Goal: Task Accomplishment & Management: Contribute content

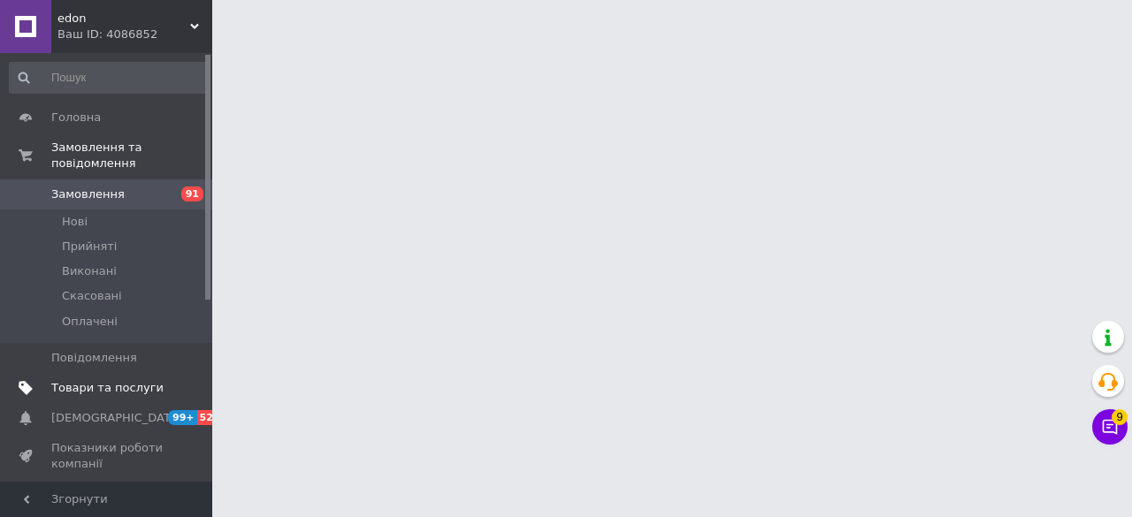
click at [156, 380] on span "Товари та послуги" at bounding box center [107, 388] width 112 height 16
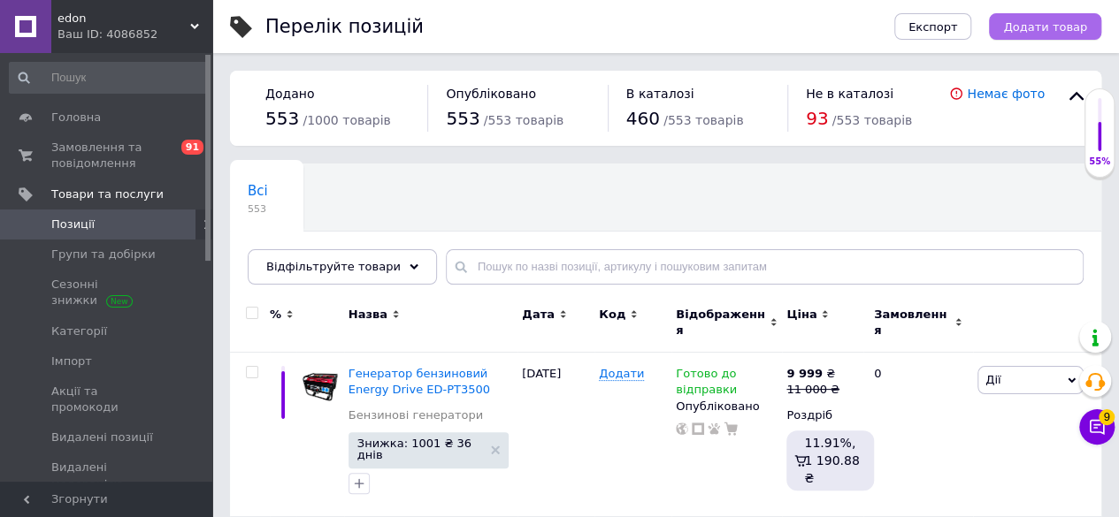
click at [1030, 25] on span "Додати товар" at bounding box center [1045, 26] width 84 height 13
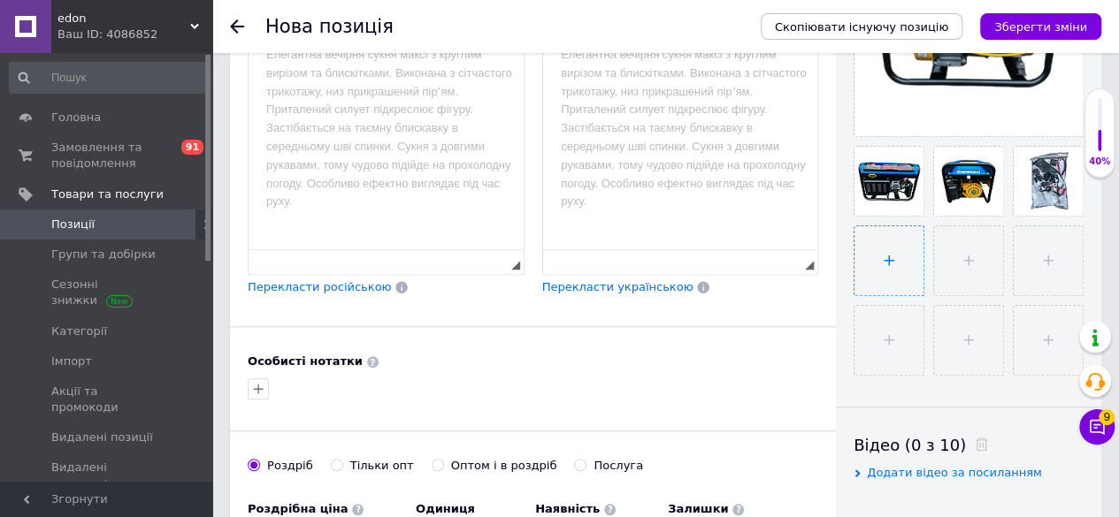
scroll to position [619, 0]
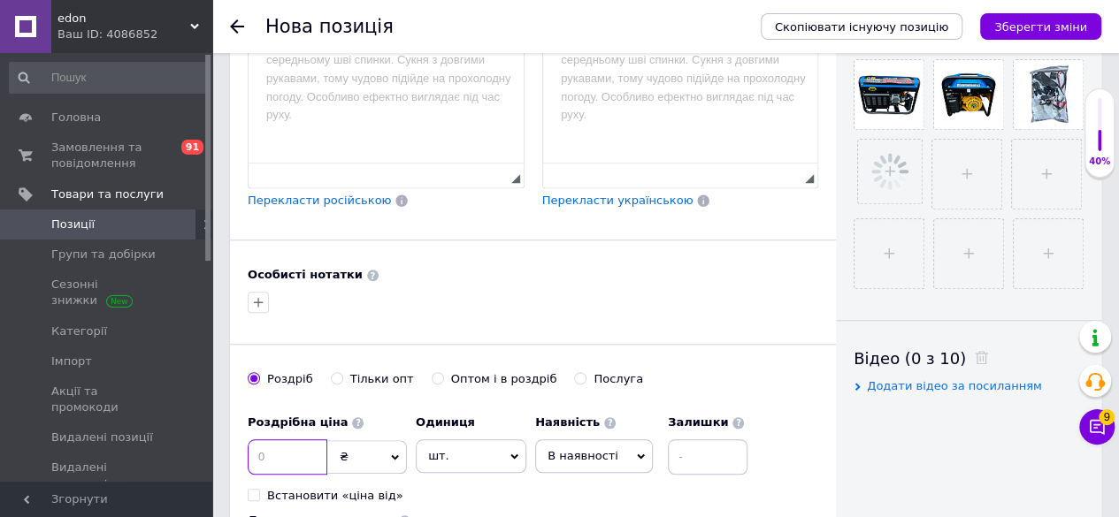
click at [318, 440] on input at bounding box center [288, 457] width 80 height 35
type input "10000"
click at [607, 449] on span "В наявності" at bounding box center [583, 455] width 71 height 13
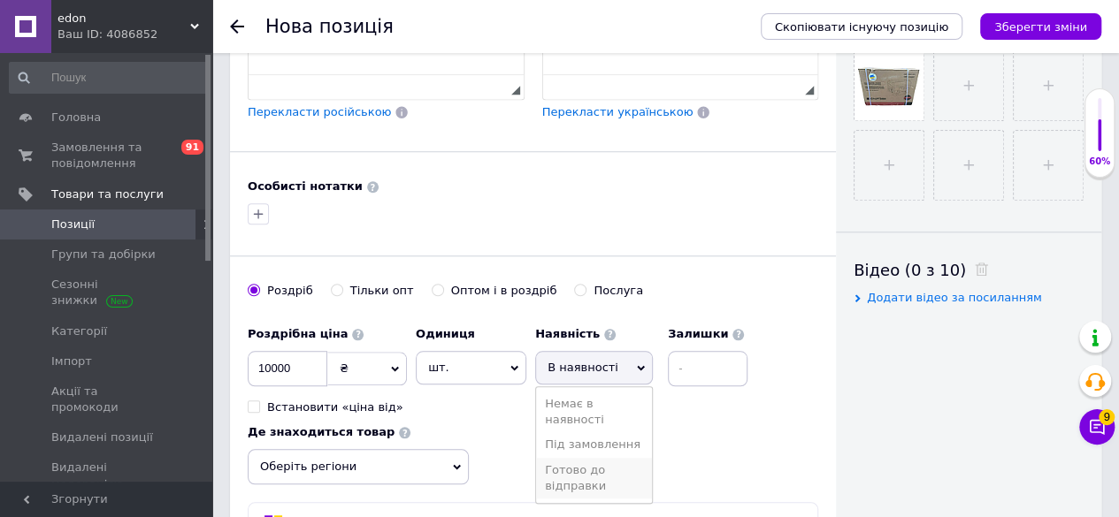
click at [582, 458] on li "Готово до відправки" at bounding box center [594, 478] width 116 height 41
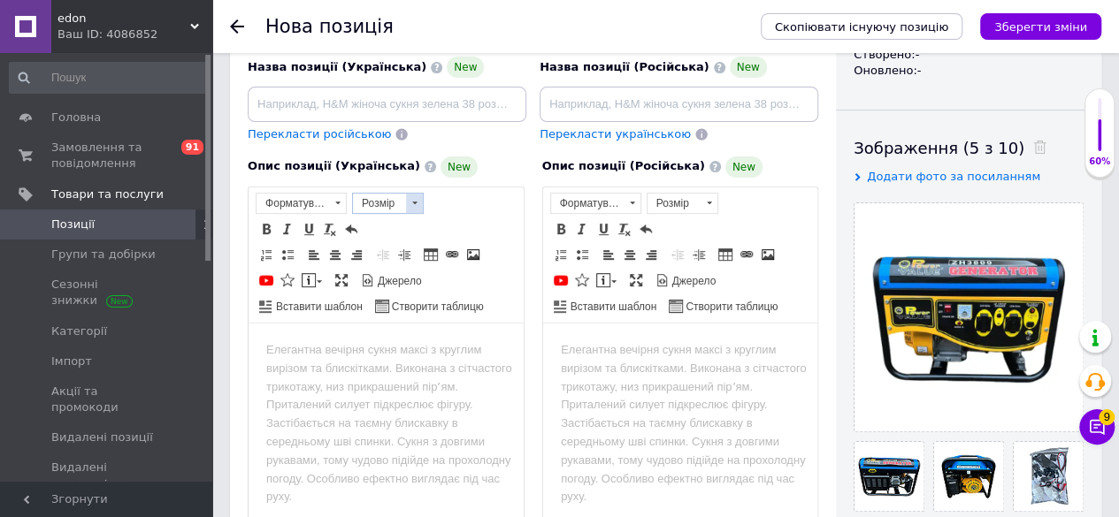
scroll to position [265, 0]
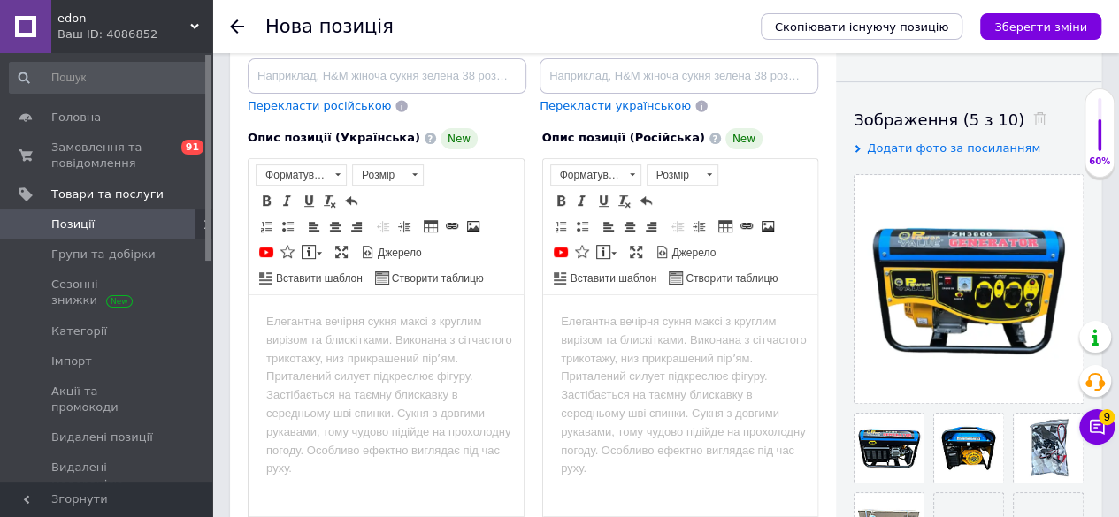
click at [438, 348] on html at bounding box center [386, 322] width 275 height 54
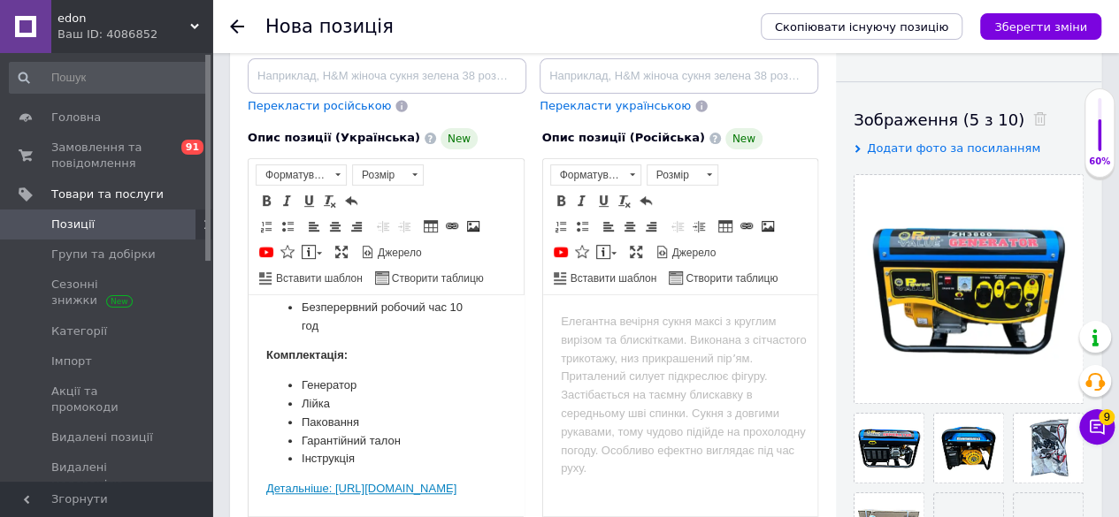
scroll to position [833, 0]
drag, startPoint x: 271, startPoint y: 435, endPoint x: 479, endPoint y: 507, distance: 219.9
click at [478, 507] on html "Power Value ZH3800 є потужним портативним генератором , який пропонує надійне й…" at bounding box center [386, 52] width 275 height 925
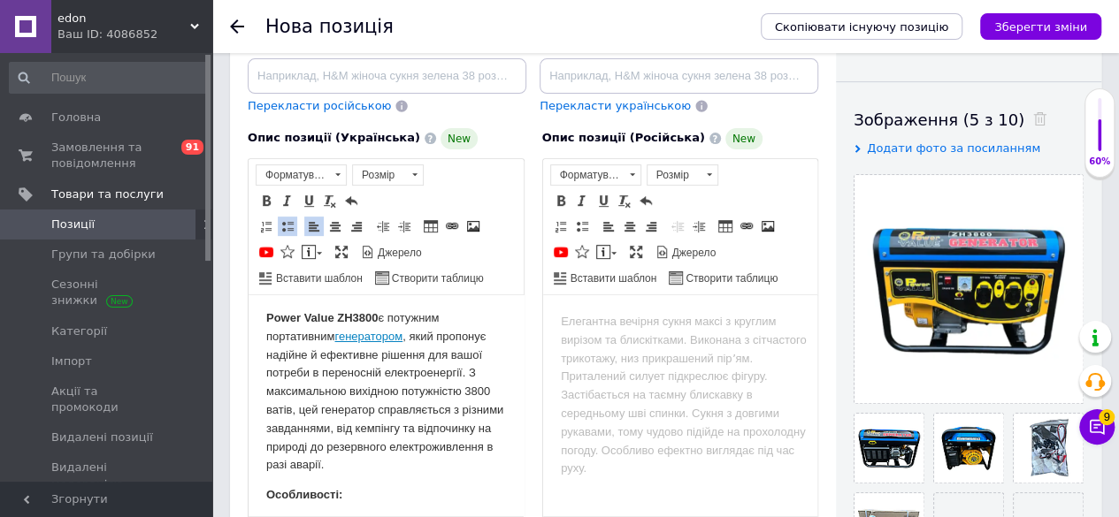
scroll to position [0, 0]
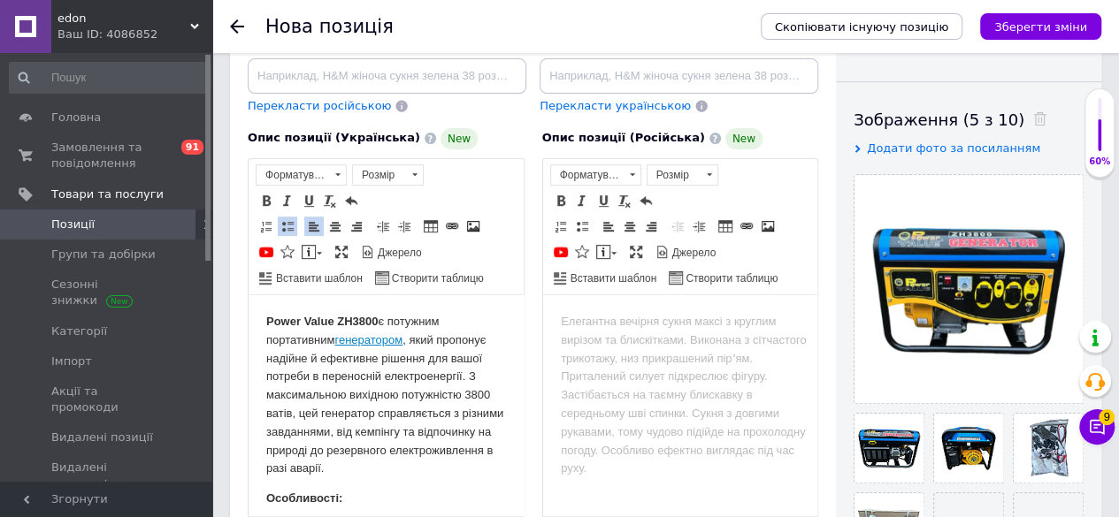
click at [406, 342] on p "Power Value ZH3800 є потужним портативним генератором , який пропонує надійне й…" at bounding box center [386, 394] width 240 height 165
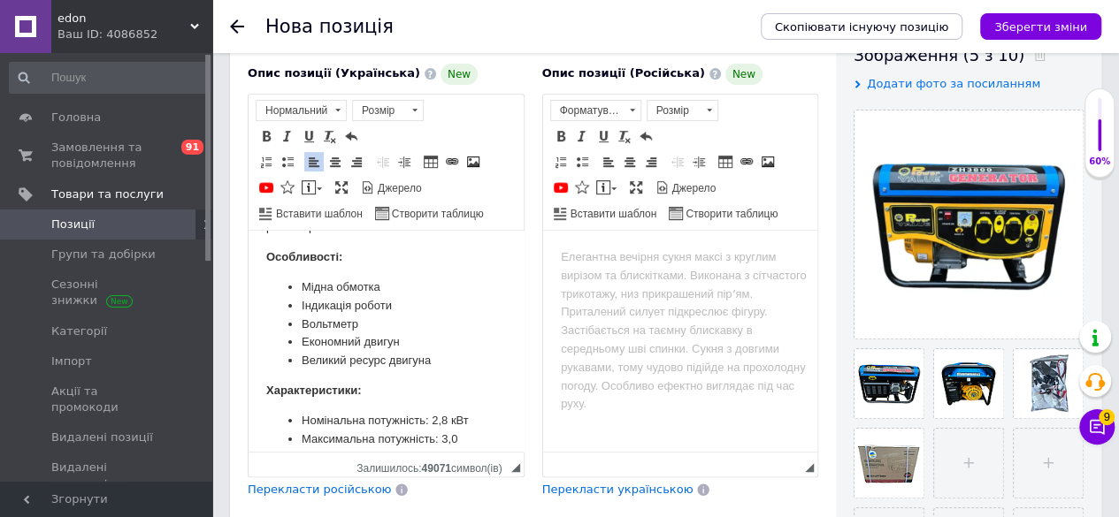
scroll to position [442, 0]
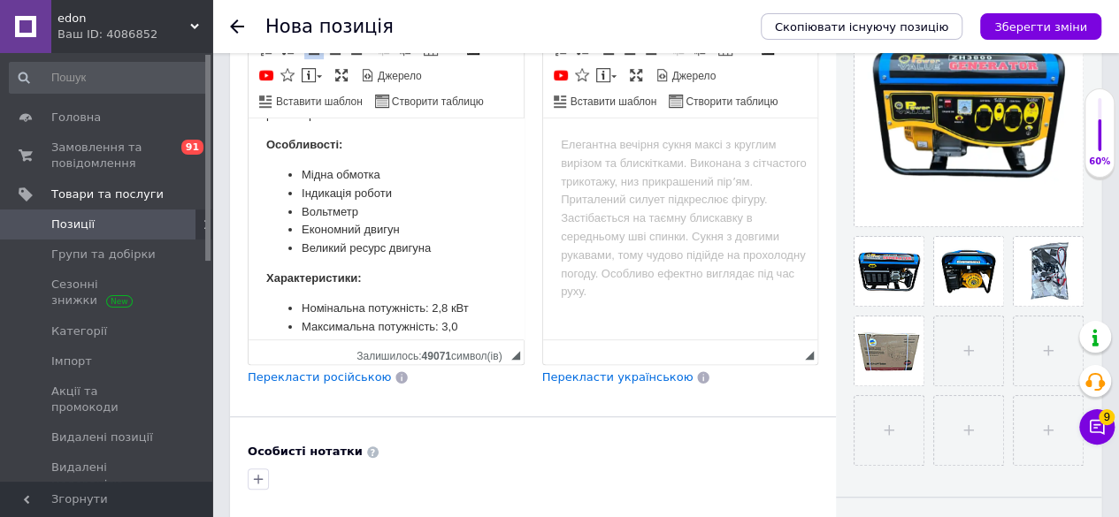
click at [333, 371] on span "Перекласти російською" at bounding box center [319, 377] width 143 height 13
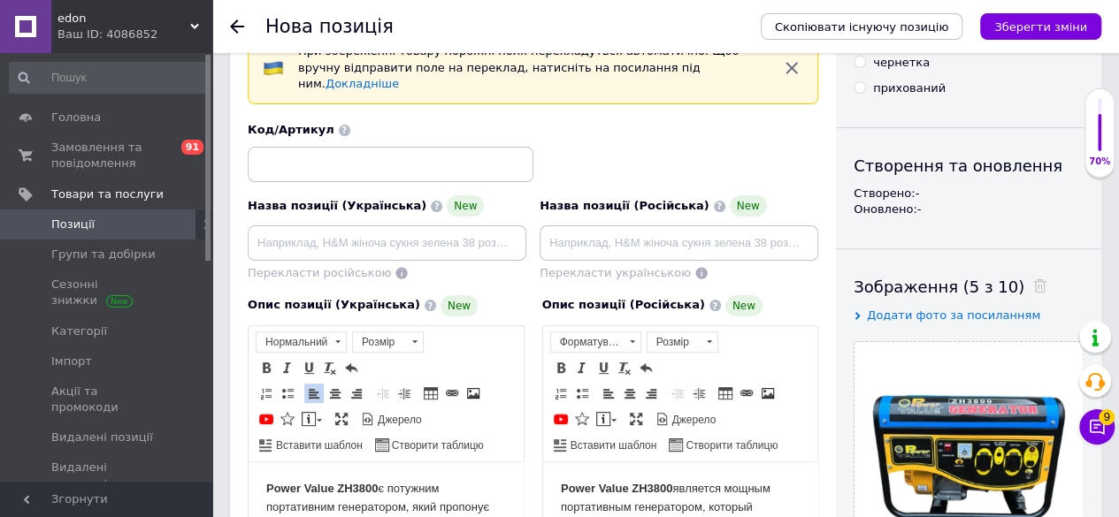
scroll to position [88, 0]
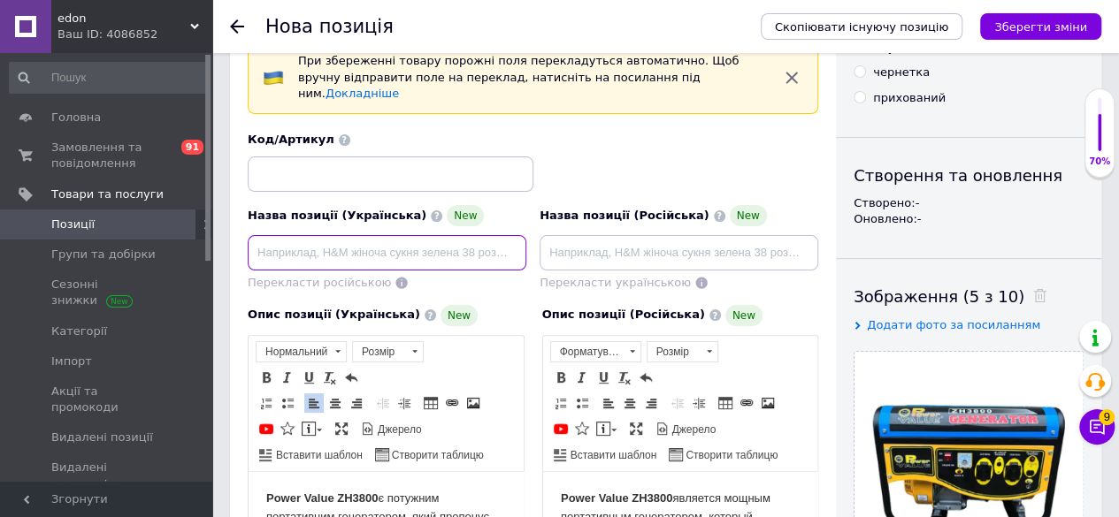
click at [340, 235] on input at bounding box center [387, 252] width 279 height 35
paste input "ГЕНЕРАТОР БЕНЗИНОВИЙ POWER VALUE ZH3800 3.8 КВТ 100% МІДНА ОБМОТКА Детальніше: …"
type input "ГЕНЕРАТОР БЕНЗИНОВИЙ POWER VALUE ZH3800 3.8 КВТ 100% МІДНА ОБМОТКА"
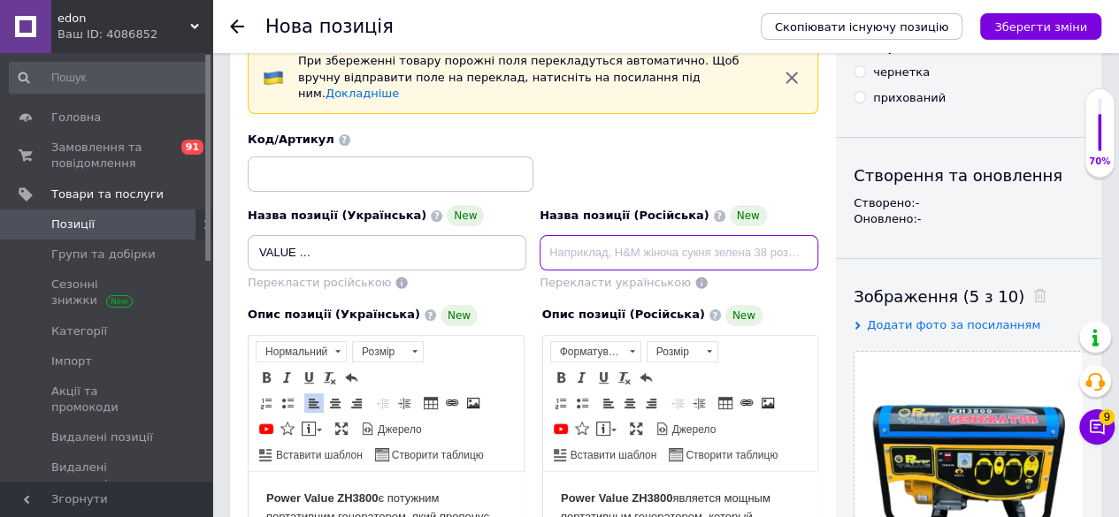
click at [579, 235] on input at bounding box center [679, 252] width 279 height 35
paste input "ГЕНЕРАТОР БЕНЗИНОВИЙ POWER VALUE ZH3800 3.8 КВТ 100% МІДНА ОБМОТКА Детальніше: …"
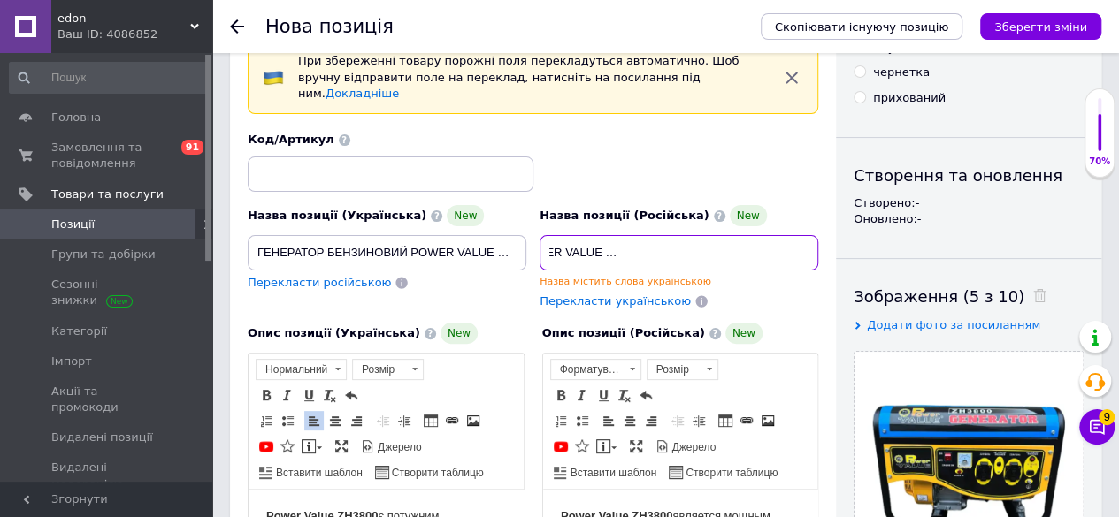
scroll to position [0, 190]
click at [587, 237] on input "ГЕНЕРАТОР БЕНЗИНОВИЙ POWER VALUE ZH3800 3.8 КВТ 100% Медная обмотка" at bounding box center [679, 252] width 279 height 35
click at [693, 235] on input "ГЕНЕРАТОР БЕНЗИНОВИЙ POWER VALUE ZH3800 3.8 КВТ 100% Медная обмотка" at bounding box center [679, 252] width 279 height 35
click at [643, 235] on input "ГЕНЕРАТОР БЕЙ POWER VALUE ZH3800 3.8 КВТ 100% Медная обмотка" at bounding box center [679, 252] width 279 height 35
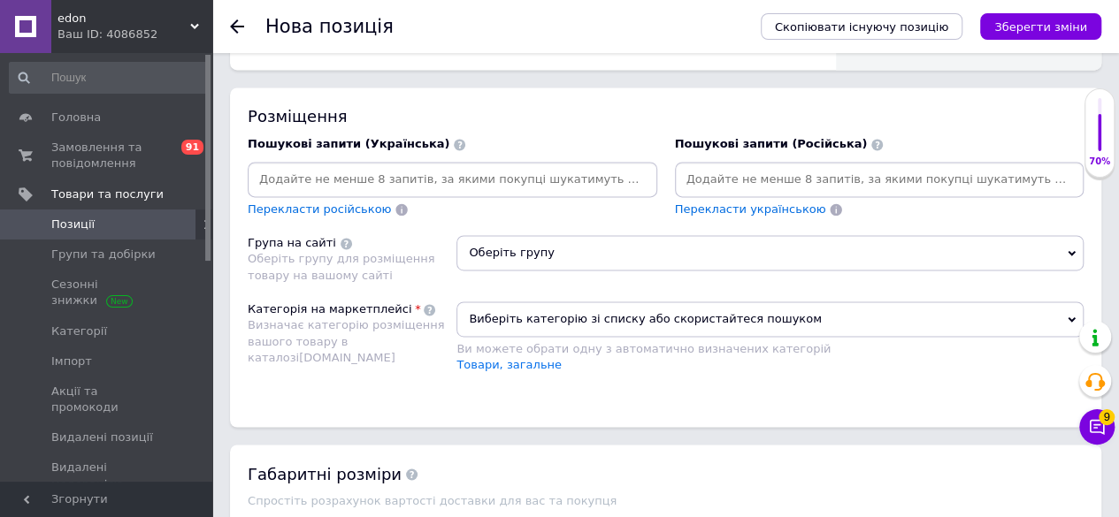
scroll to position [1238, 0]
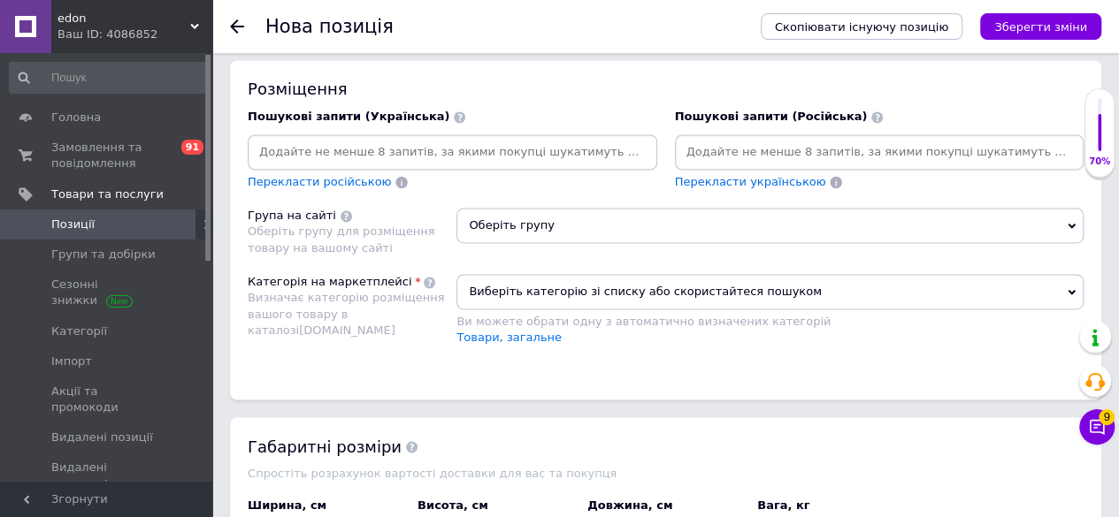
type input "Генератор бензиновый POWER VALUE ZH3800 3.8 КВТ 100% Медная обмотка"
click at [617, 208] on span "Оберіть групу" at bounding box center [769, 225] width 627 height 35
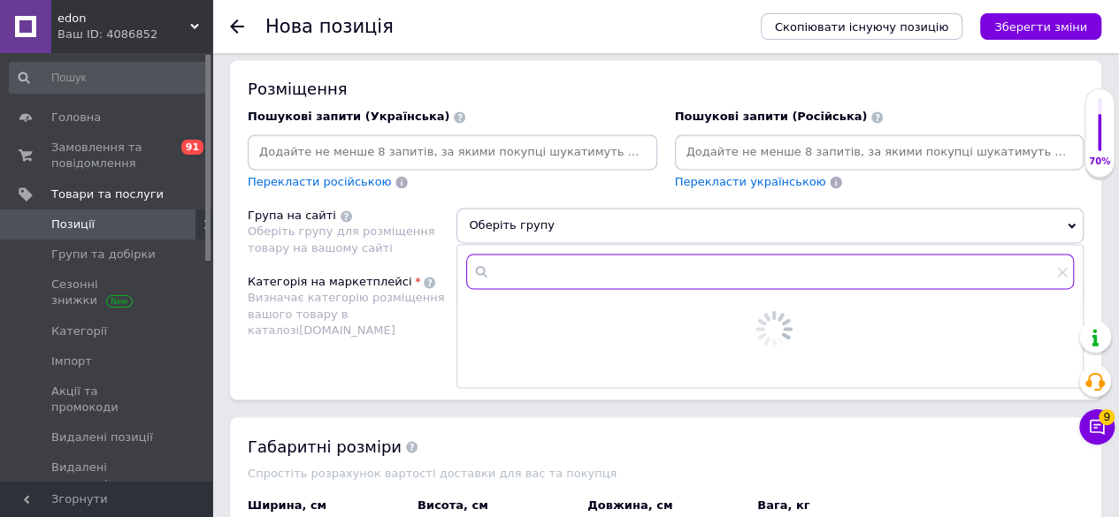
click at [577, 254] on input "text" at bounding box center [770, 271] width 608 height 35
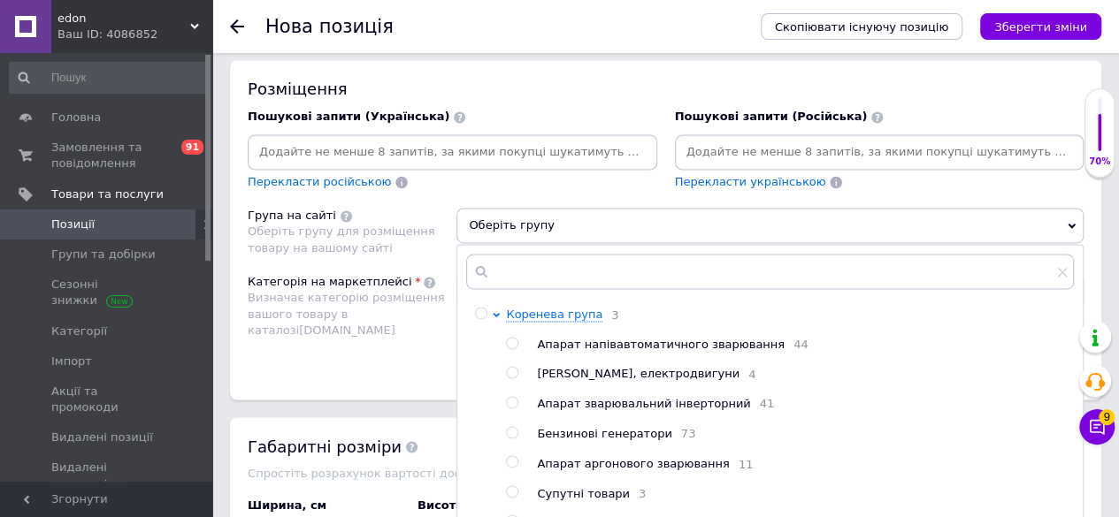
click at [509, 427] on input "radio" at bounding box center [511, 432] width 11 height 11
radio input "true"
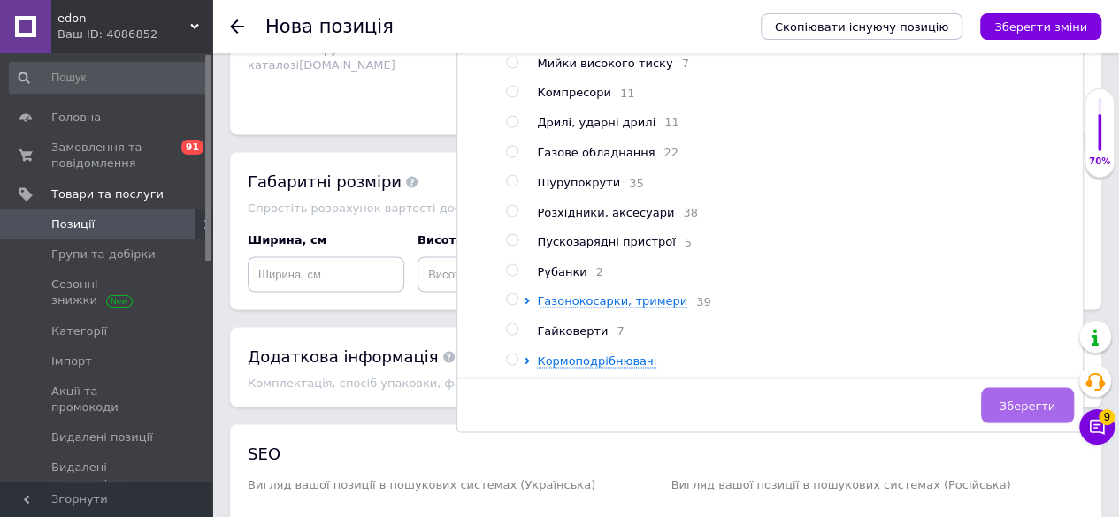
scroll to position [304, 0]
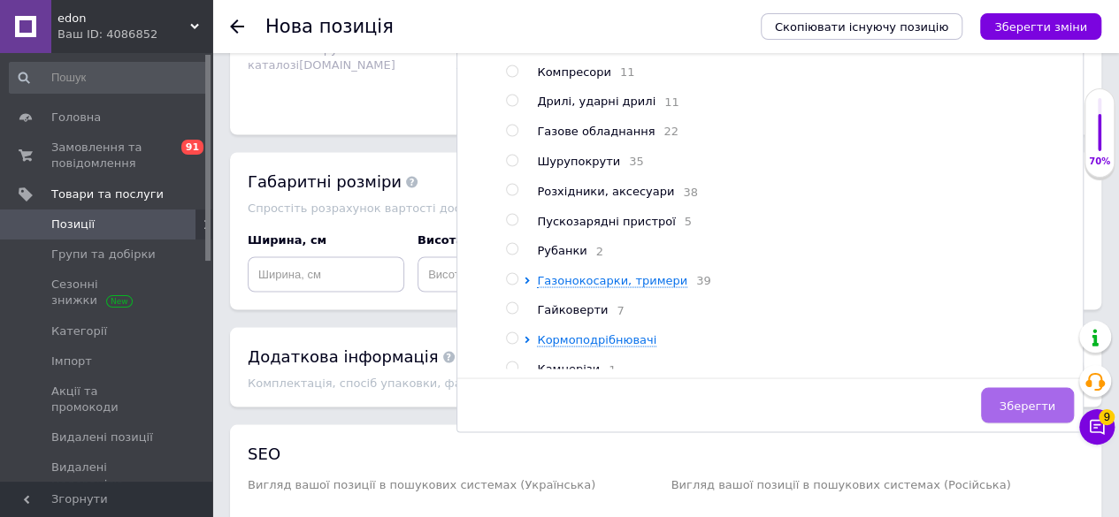
click at [1033, 399] on span "Зберегти" at bounding box center [1027, 405] width 56 height 13
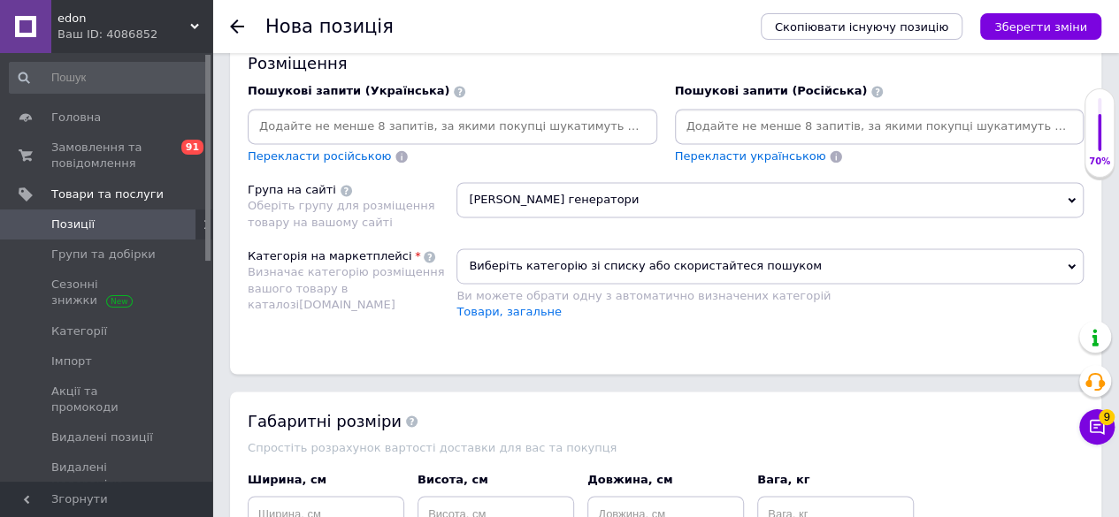
scroll to position [1150, 0]
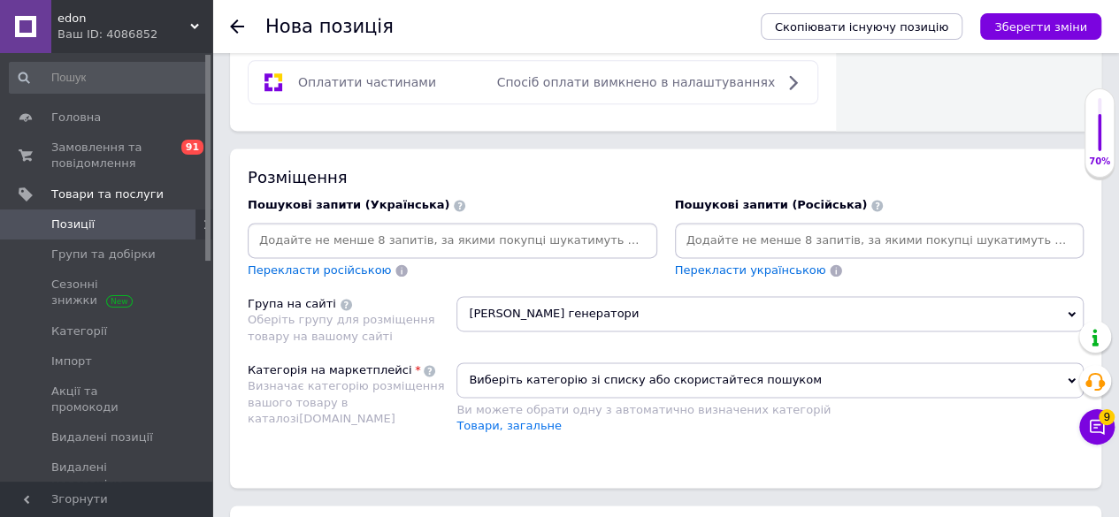
click at [575, 363] on span "Виберіть категорію зі списку або скористайтеся пошуком" at bounding box center [769, 380] width 627 height 35
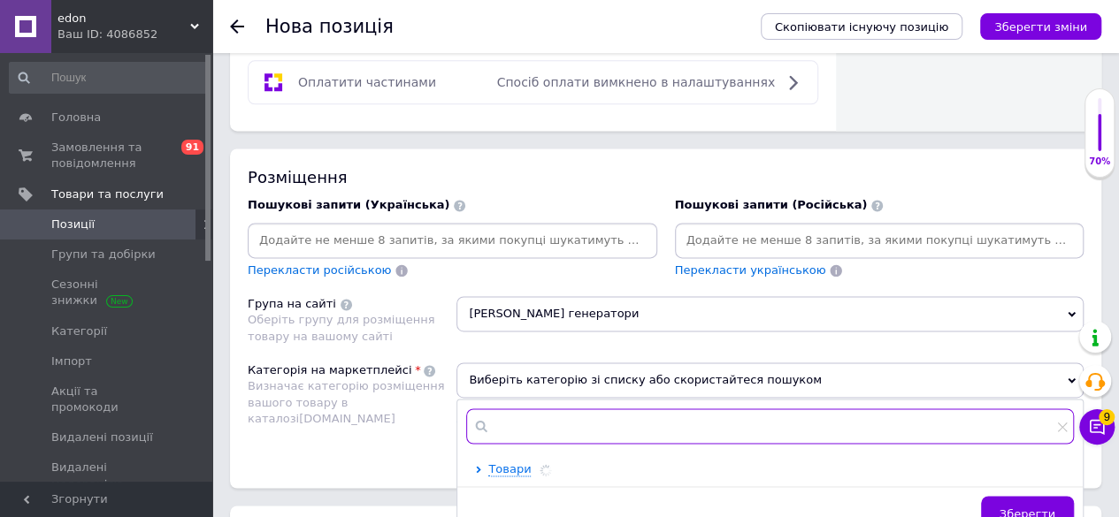
click at [537, 409] on input "text" at bounding box center [770, 426] width 608 height 35
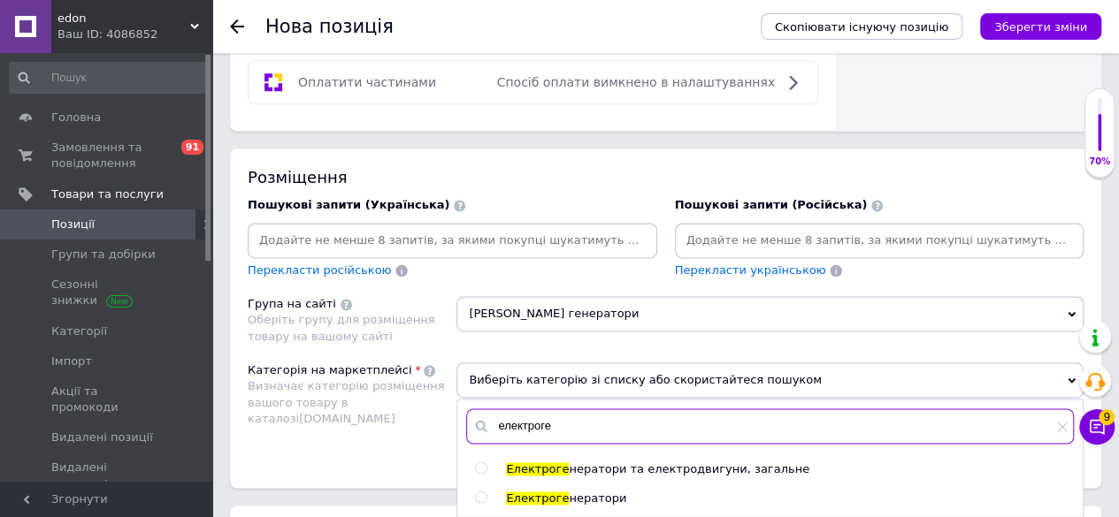
scroll to position [1415, 0]
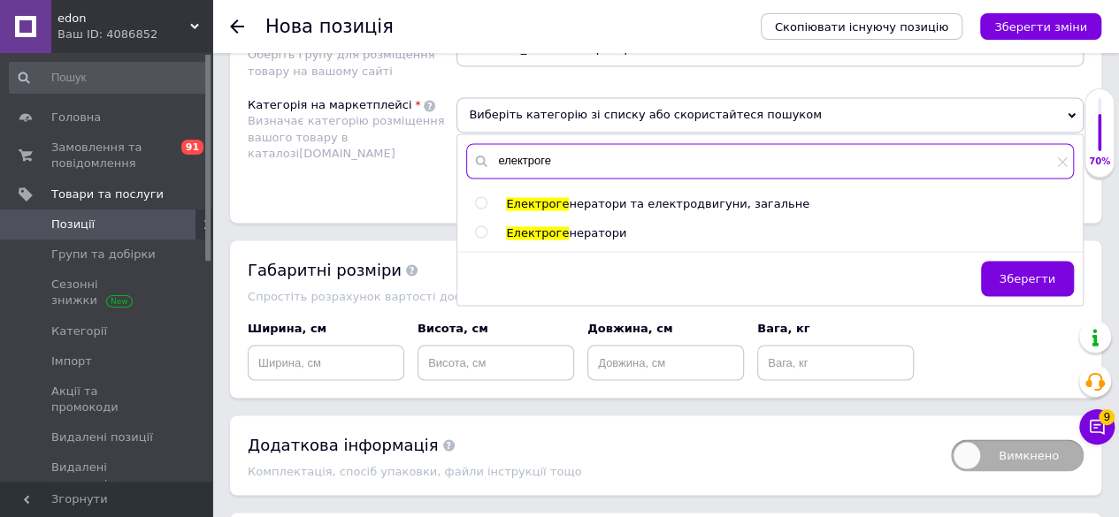
type input "електроге"
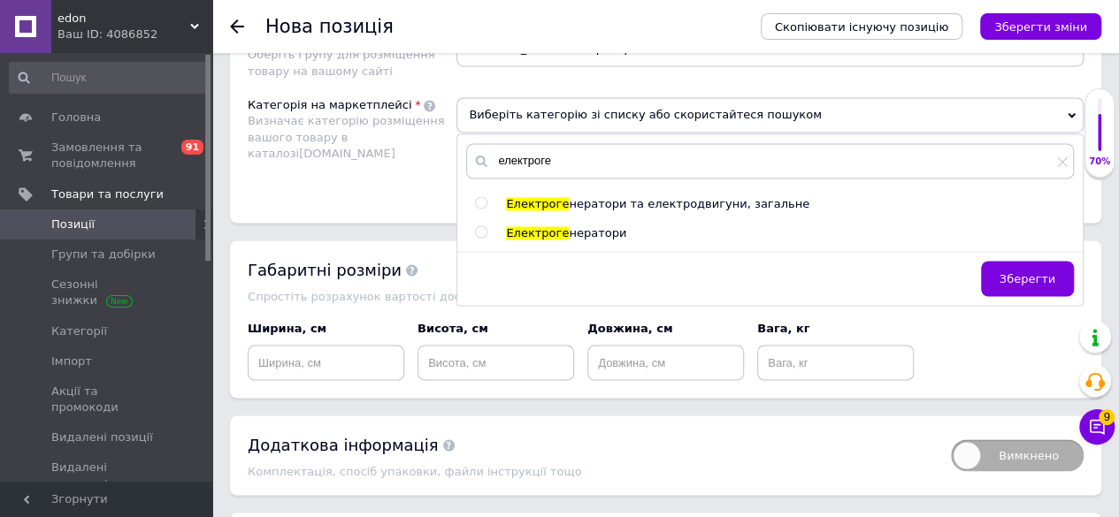
click at [547, 226] on span "Електроге" at bounding box center [537, 232] width 63 height 13
radio input "true"
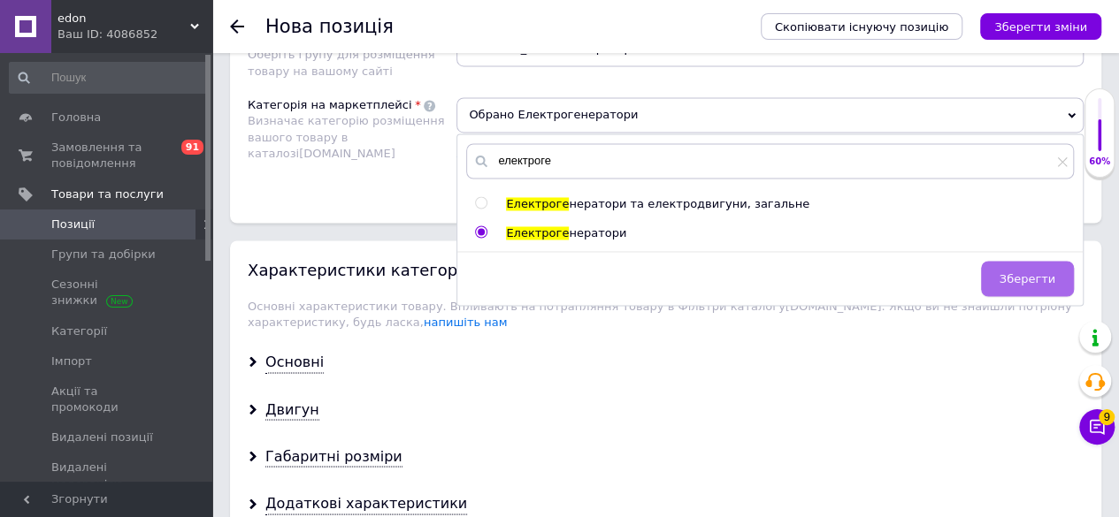
click at [1005, 261] on button "Зберегти" at bounding box center [1027, 278] width 93 height 35
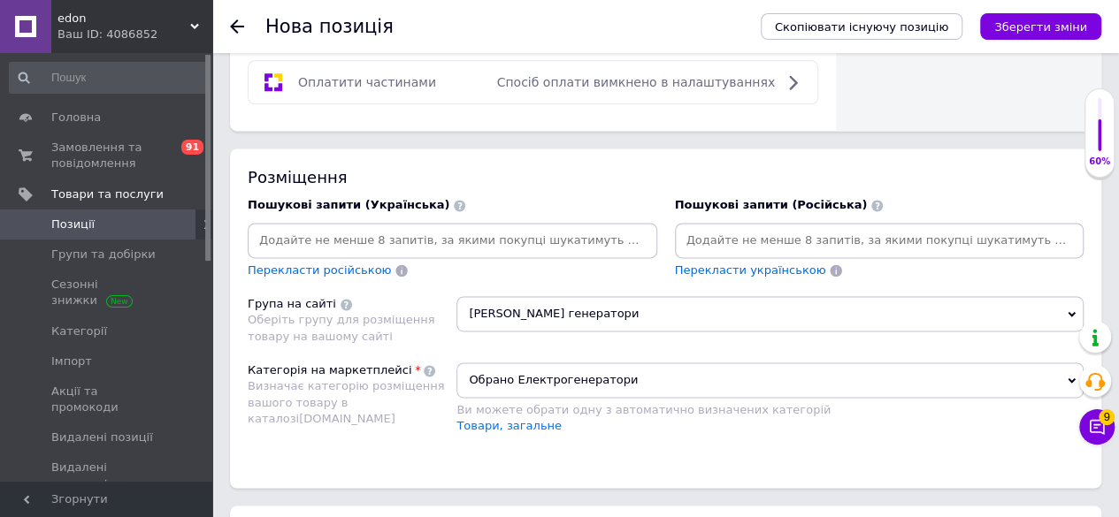
scroll to position [1061, 0]
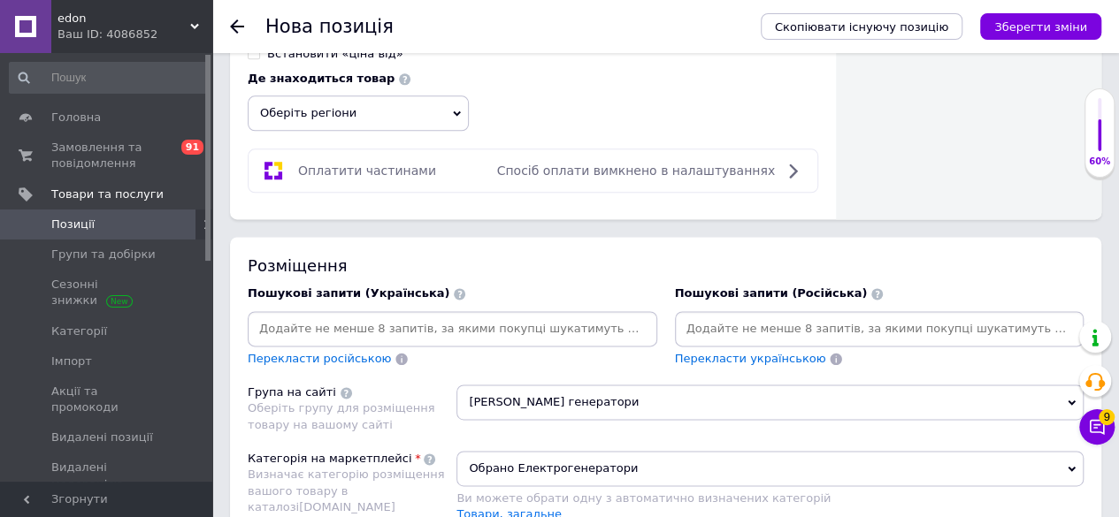
click at [711, 316] on input at bounding box center [879, 329] width 402 height 27
type input "генератор"
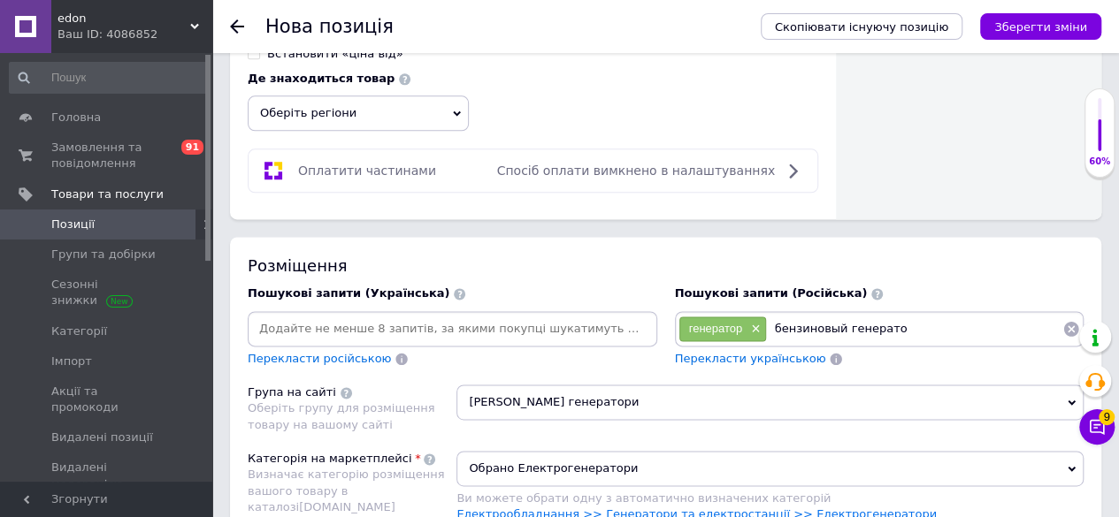
type input "бензиновый генератор"
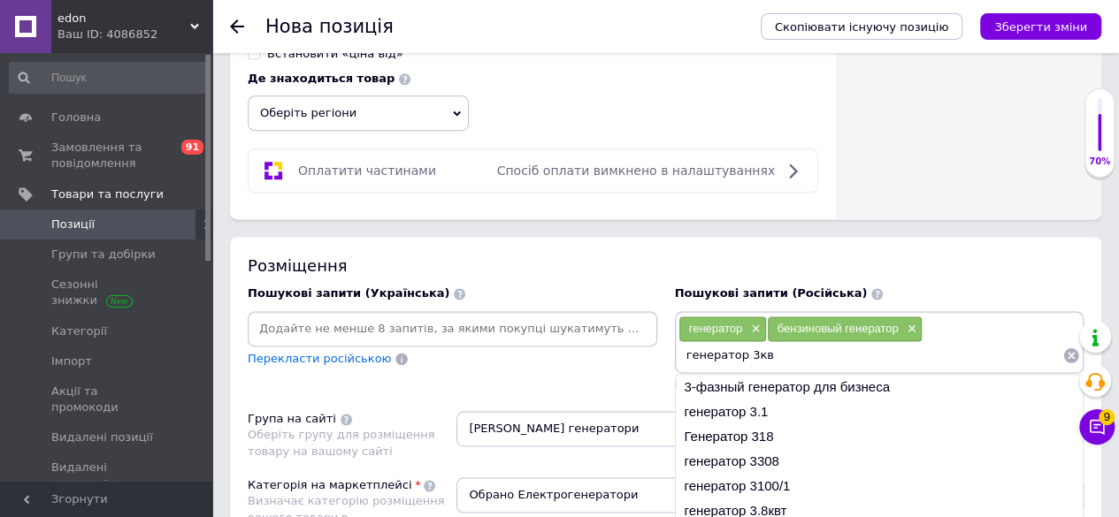
type input "генератор 3квт"
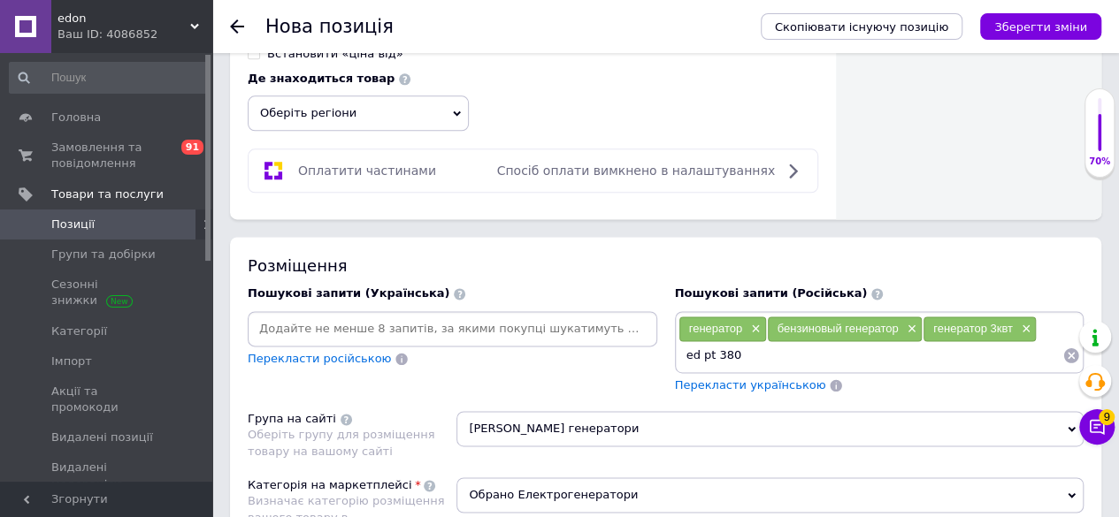
type input "ed pt 3800"
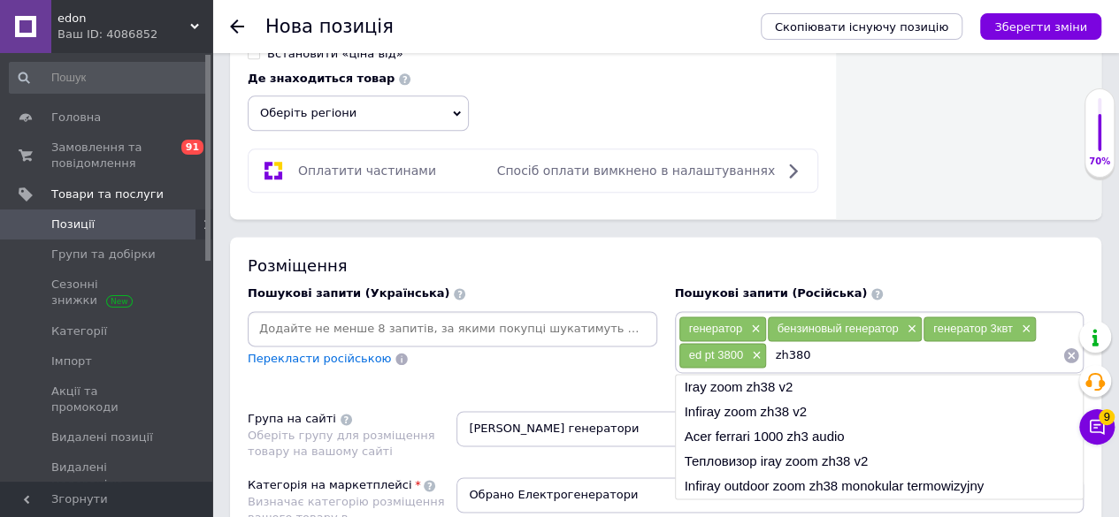
type input "zh3800"
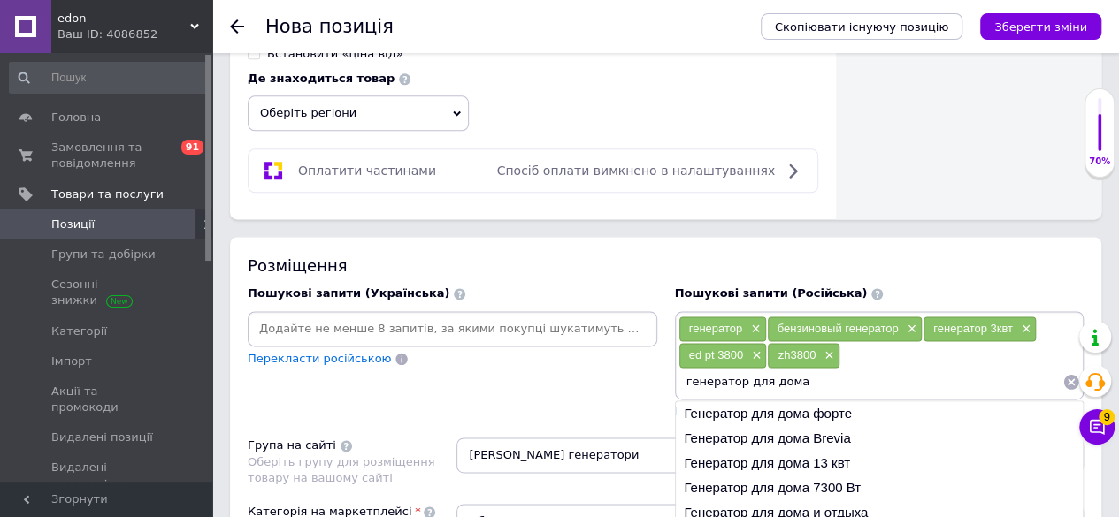
type input "генератор для дома"
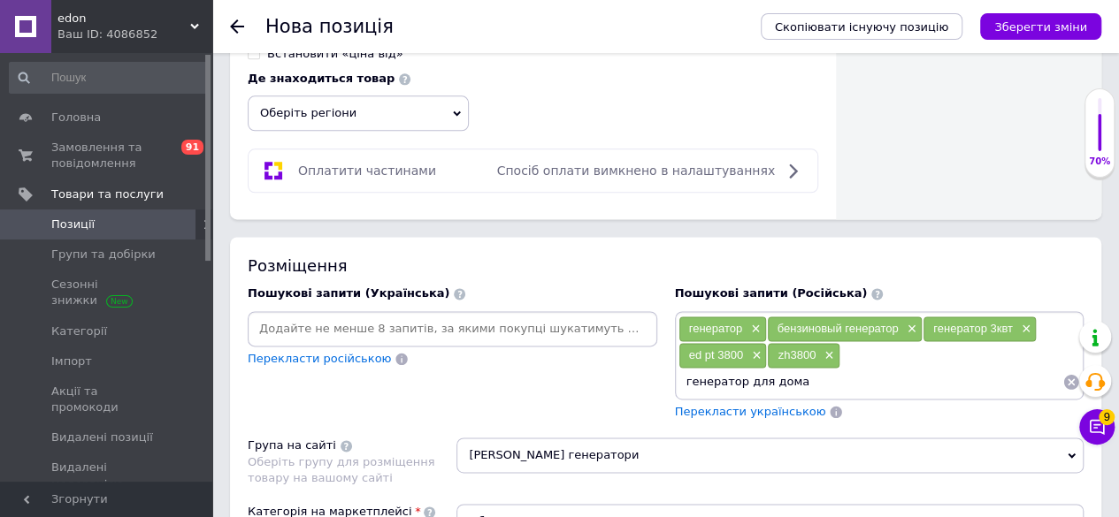
click at [591, 364] on div "Пошукові запити (Українська) Перекласти російською" at bounding box center [452, 353] width 427 height 152
click at [780, 405] on span "Перекласти українською" at bounding box center [750, 411] width 151 height 13
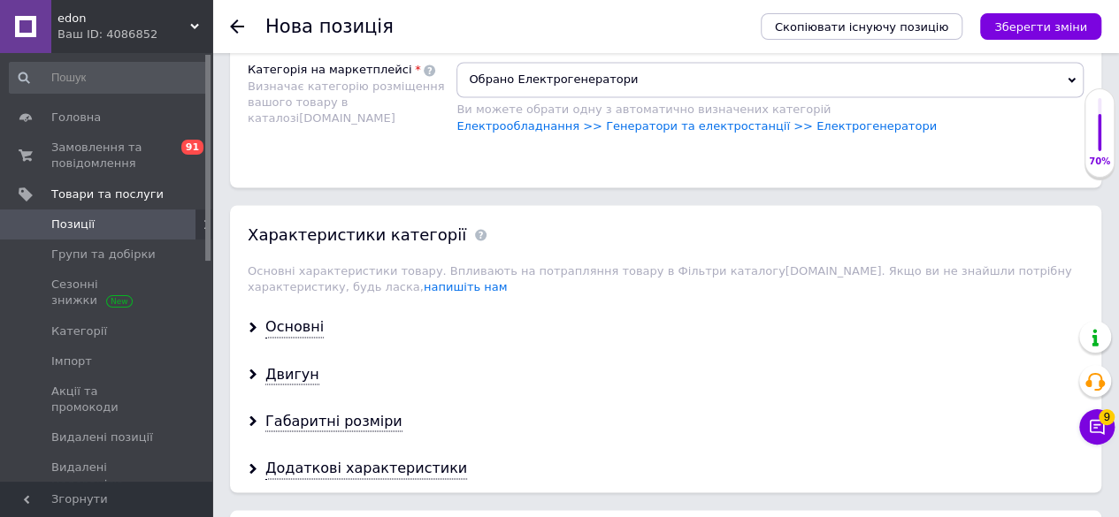
scroll to position [1946, 0]
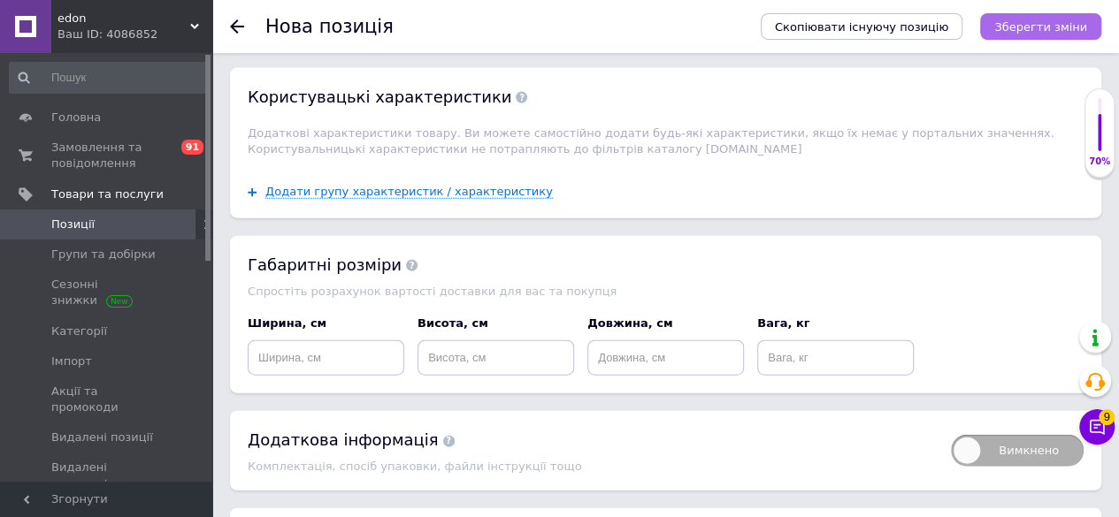
click at [1052, 21] on icon "Зберегти зміни" at bounding box center [1040, 26] width 93 height 13
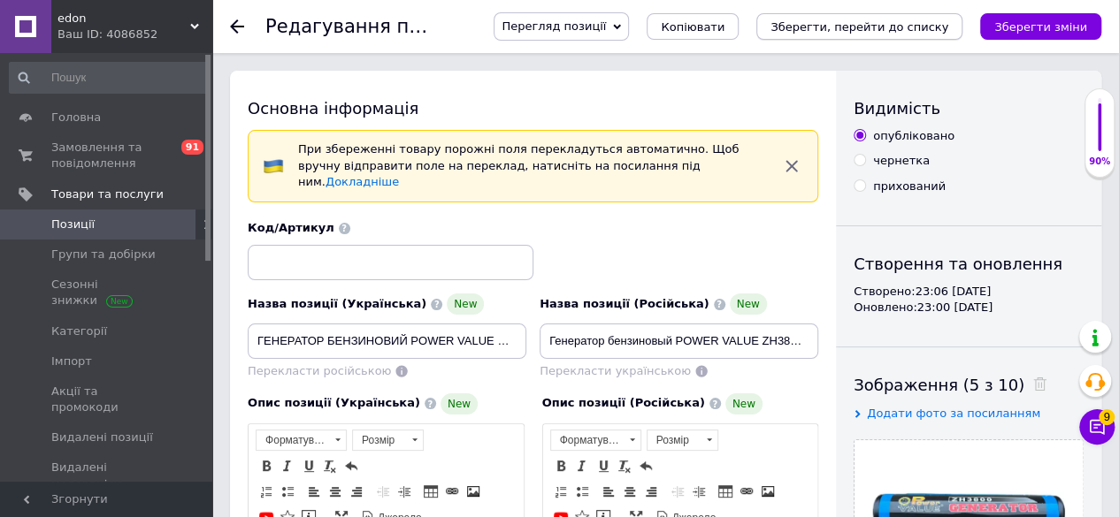
click at [923, 26] on icon "Зберегти, перейти до списку" at bounding box center [859, 26] width 178 height 13
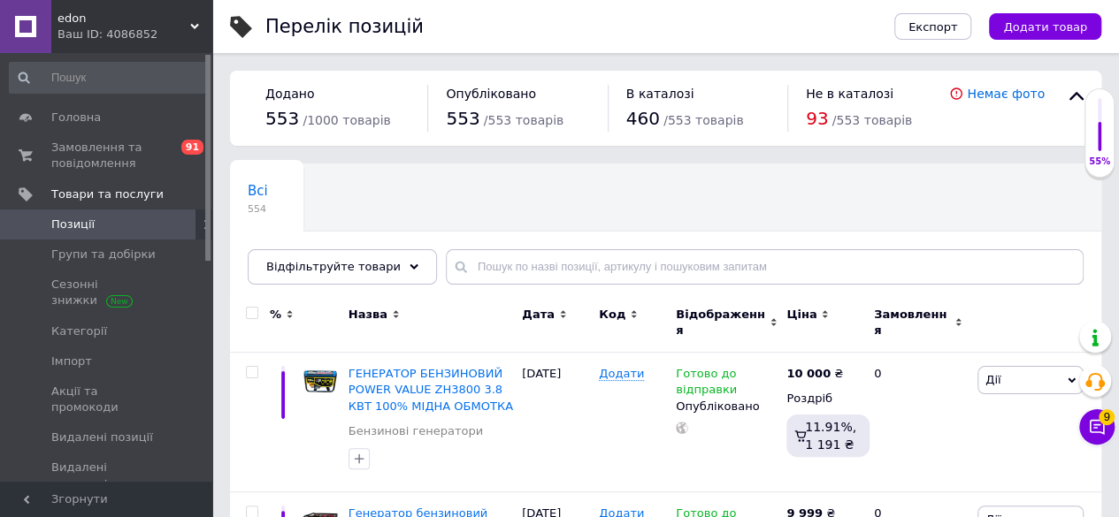
click at [144, 39] on div "Ваш ID: 4086852" at bounding box center [134, 35] width 155 height 16
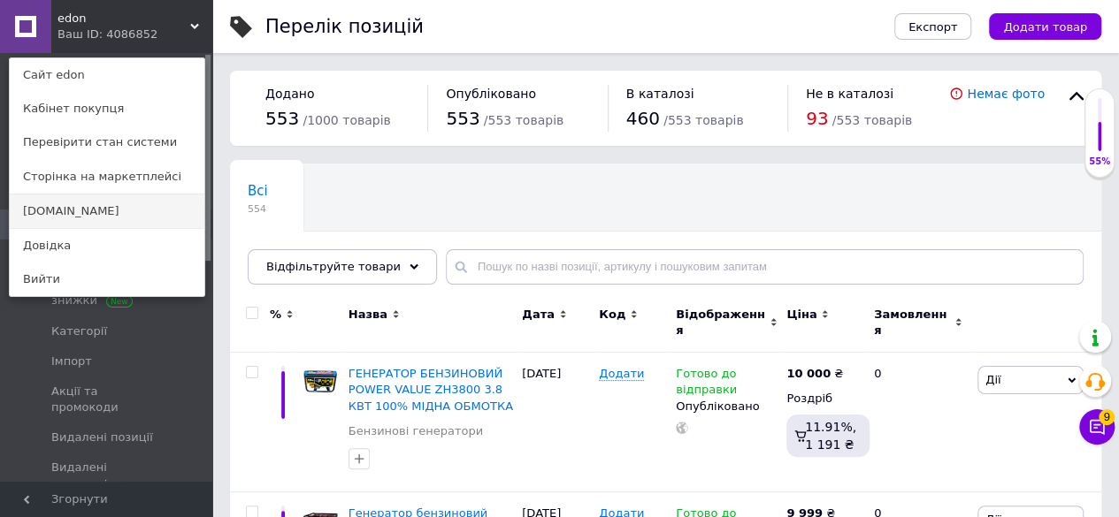
click at [127, 199] on link "Блэкаута.net" at bounding box center [107, 212] width 195 height 34
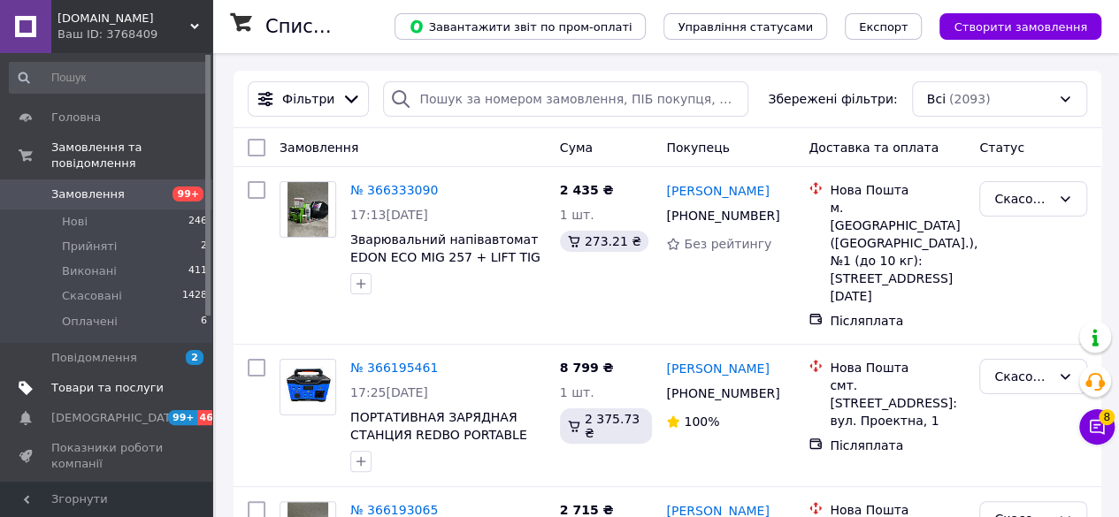
click at [143, 380] on span "Товари та послуги" at bounding box center [107, 388] width 112 height 16
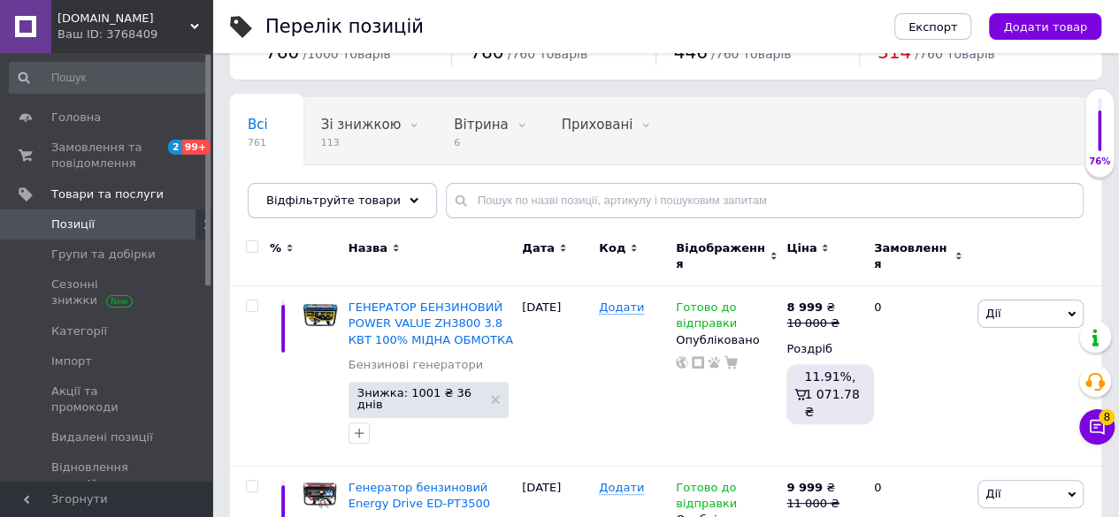
scroll to position [88, 0]
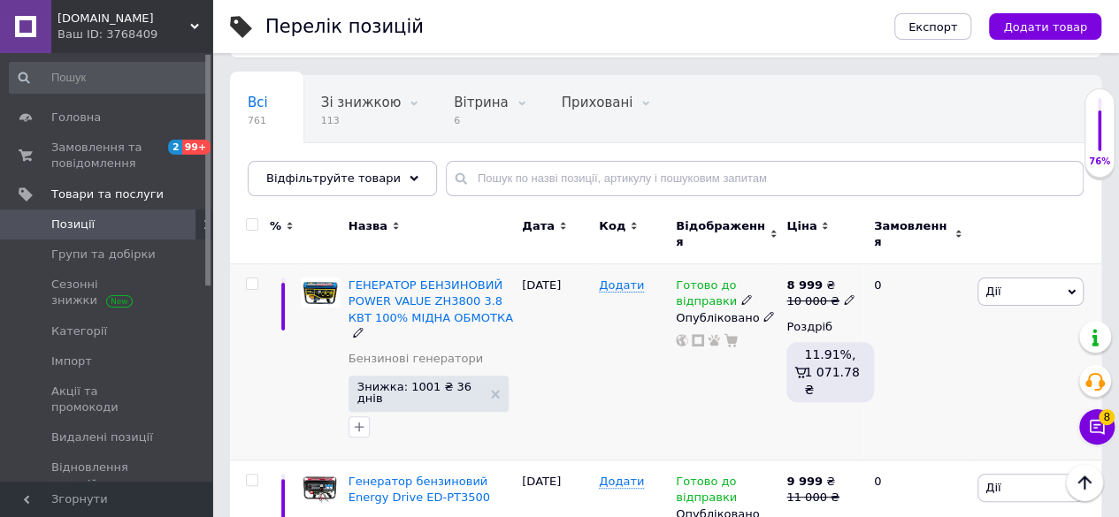
click at [1002, 278] on span "Дії" at bounding box center [1030, 292] width 106 height 28
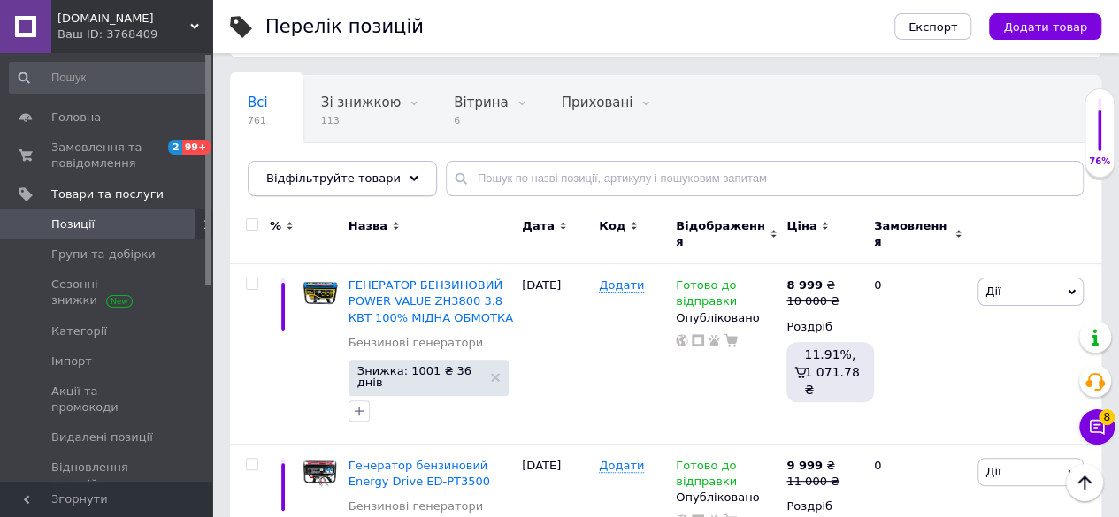
click at [313, 167] on div "Відфільтруйте товари" at bounding box center [342, 178] width 189 height 35
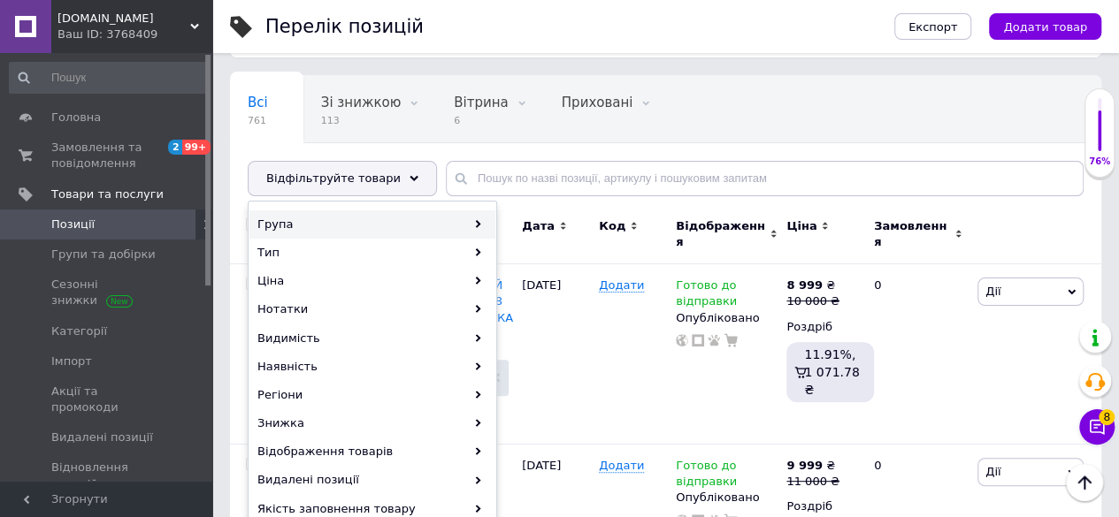
click at [402, 218] on div "Група" at bounding box center [372, 225] width 246 height 28
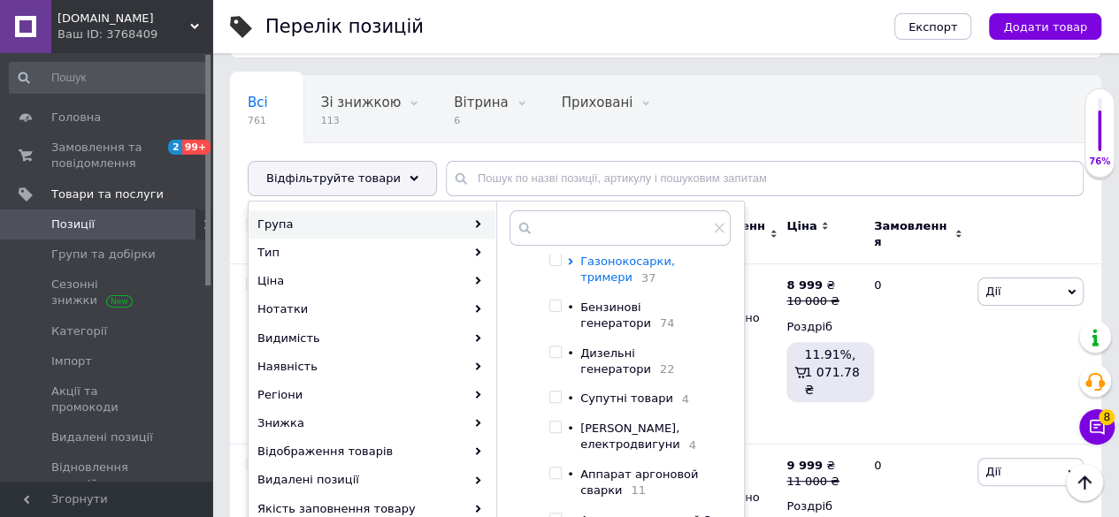
scroll to position [177, 0]
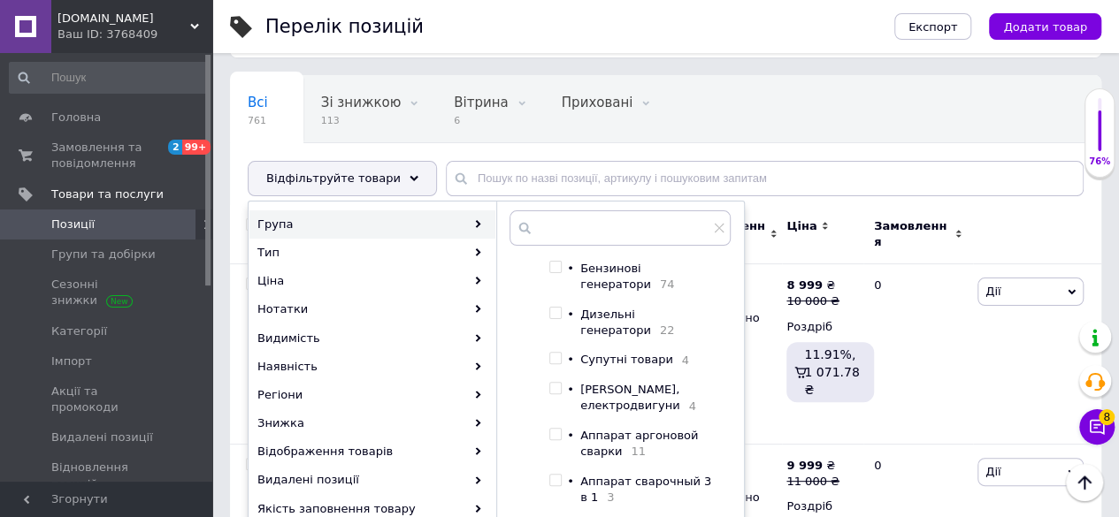
click at [559, 269] on input "checkbox" at bounding box center [554, 267] width 11 height 11
checkbox input "true"
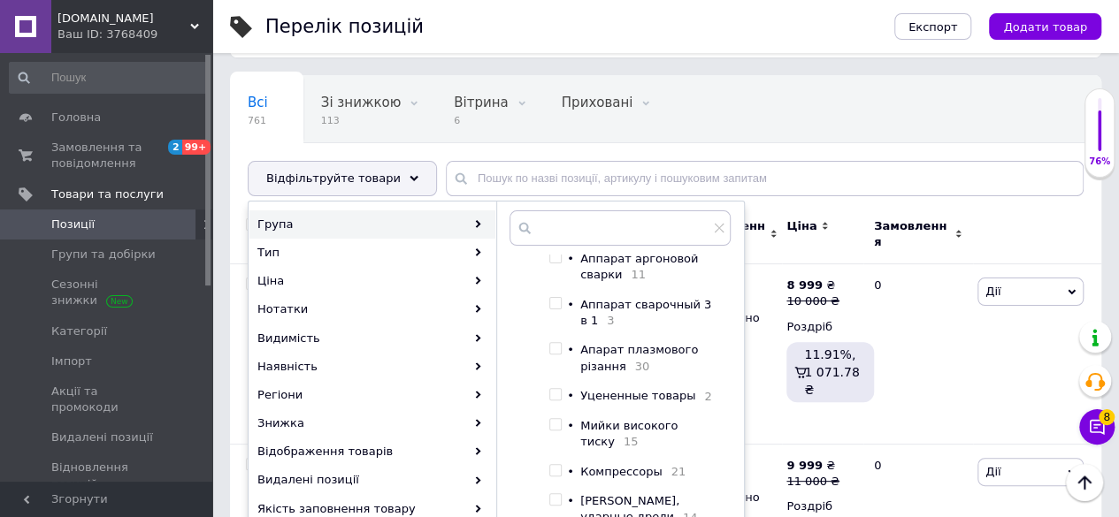
scroll to position [442, 0]
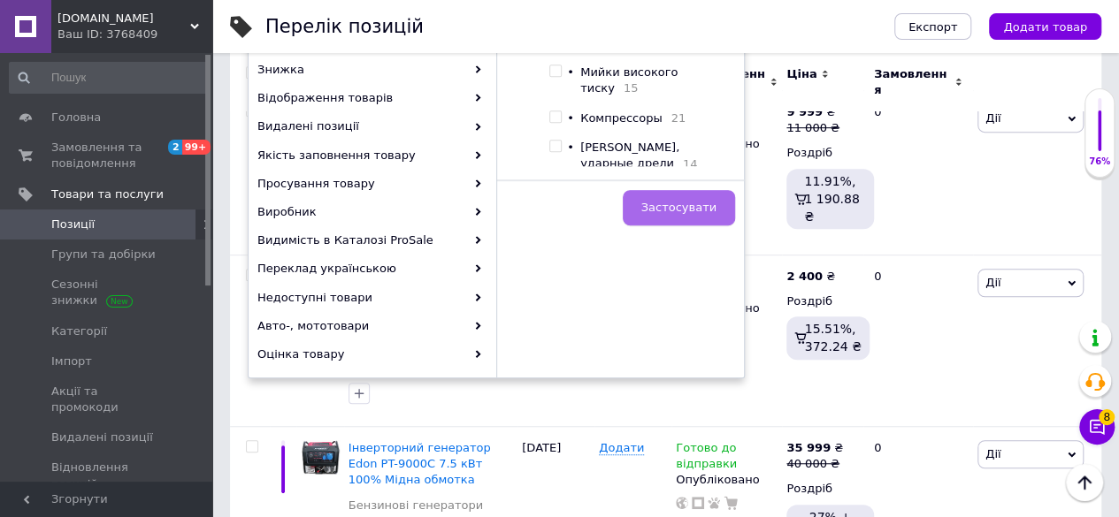
click at [672, 214] on button "Застосувати" at bounding box center [679, 207] width 112 height 35
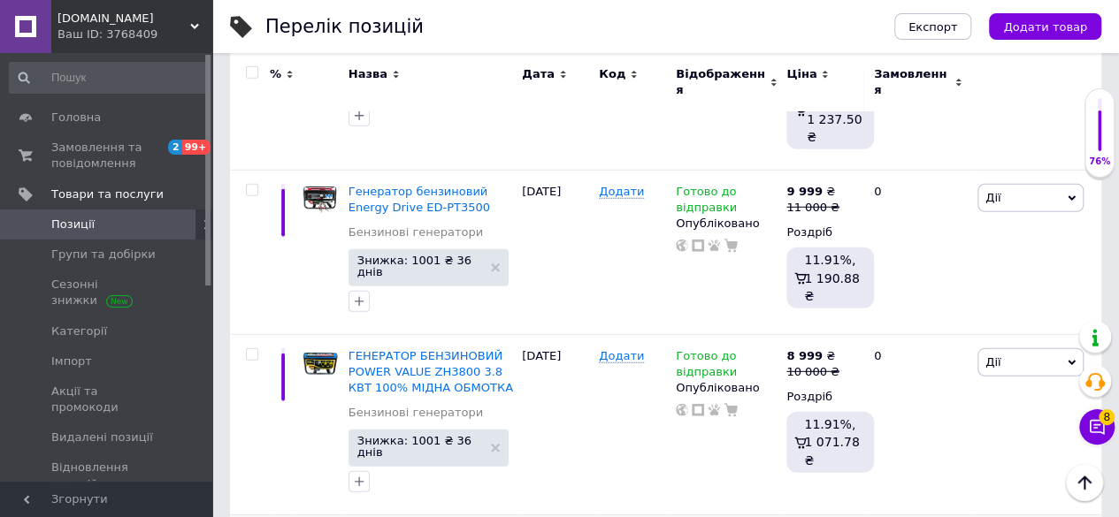
scroll to position [5692, 0]
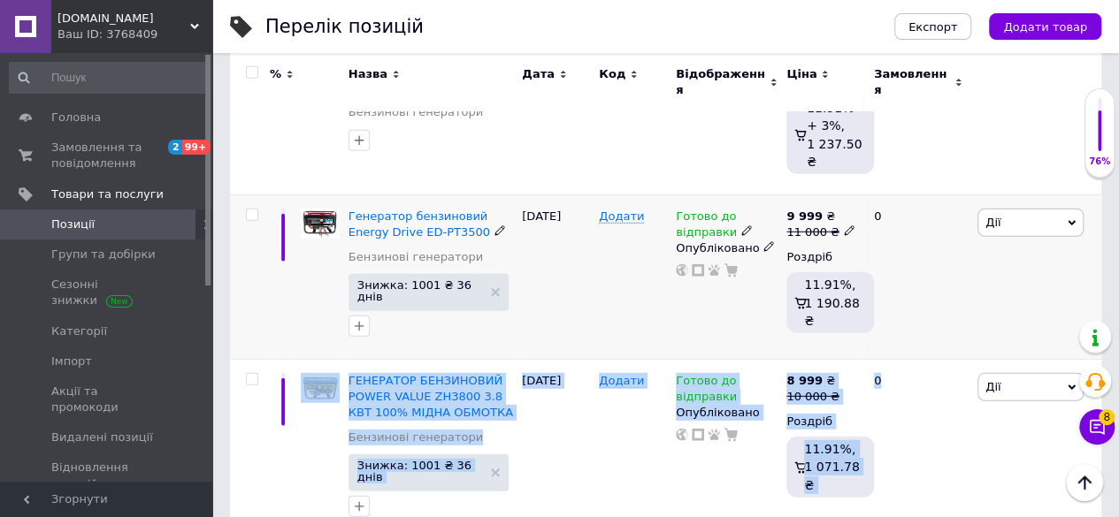
drag, startPoint x: 902, startPoint y: 265, endPoint x: 922, endPoint y: 153, distance: 114.0
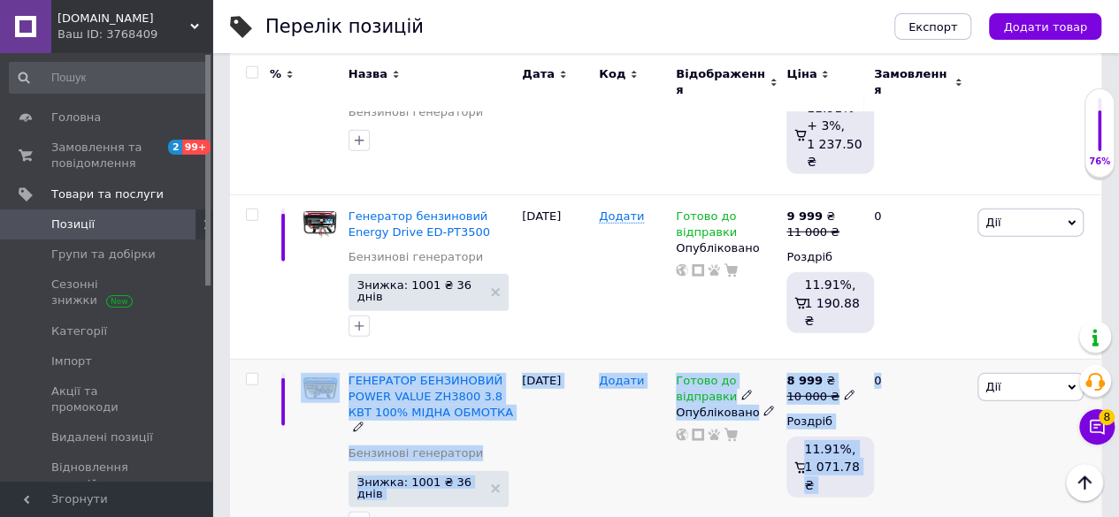
click at [987, 380] on span "Дії" at bounding box center [992, 386] width 15 height 13
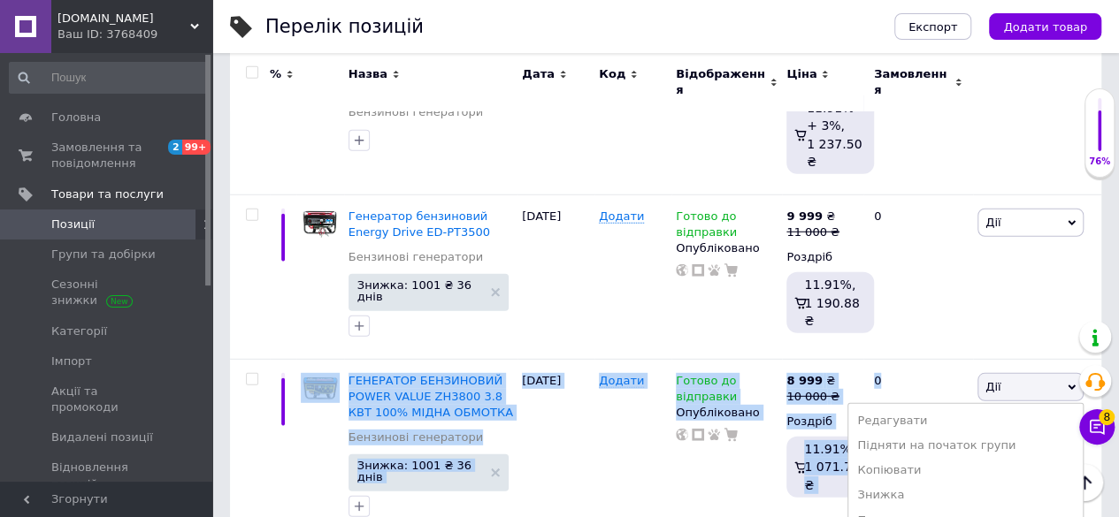
scroll to position [5239, 0]
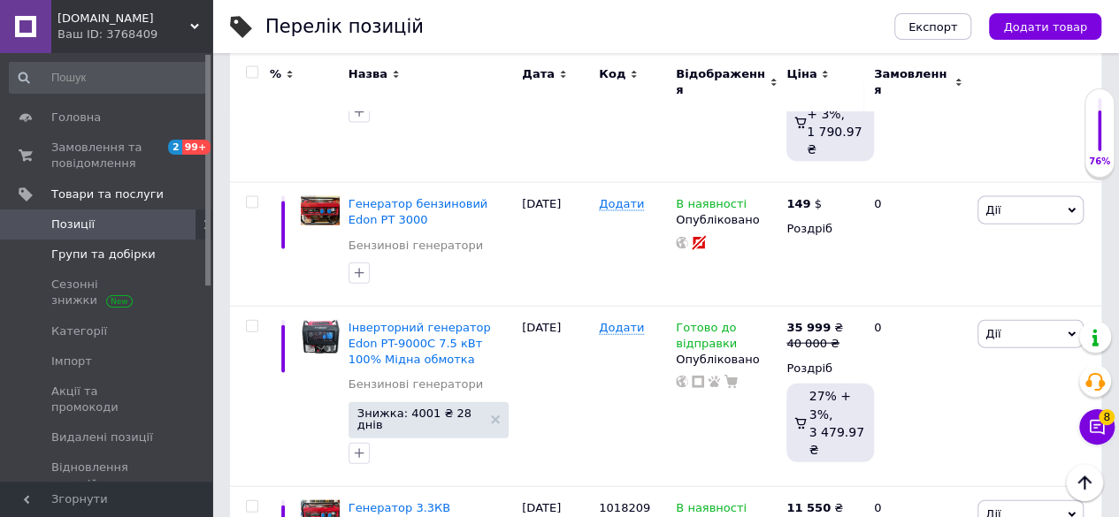
click at [134, 256] on span "Групи та добірки" at bounding box center [103, 255] width 104 height 16
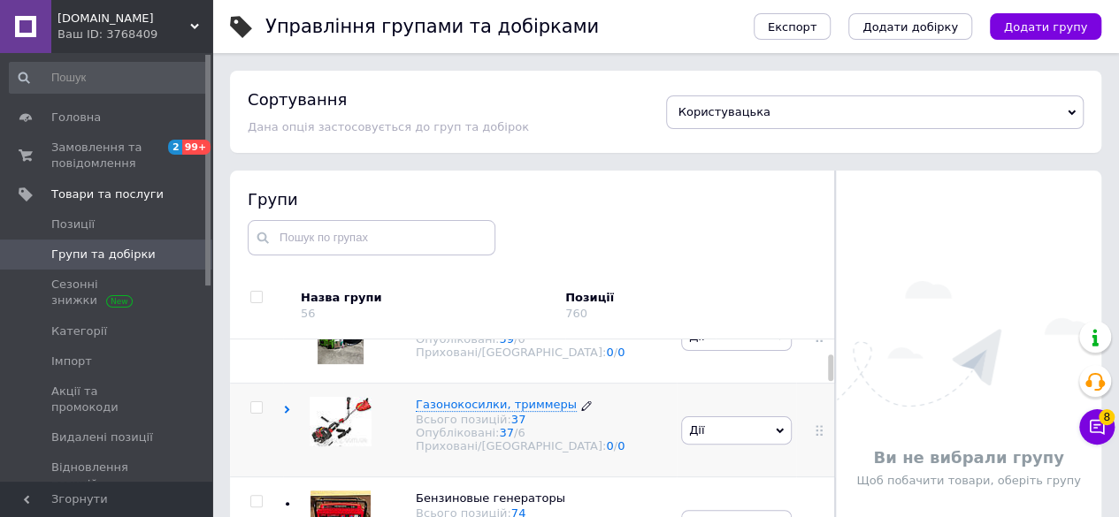
scroll to position [265, 0]
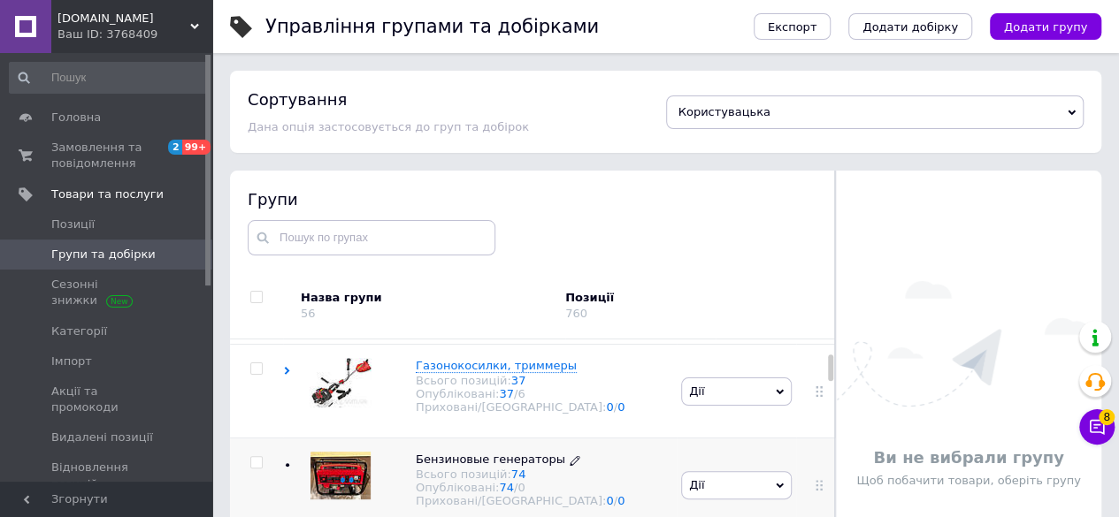
click at [439, 481] on div "Всього позицій: 74" at bounding box center [520, 474] width 209 height 13
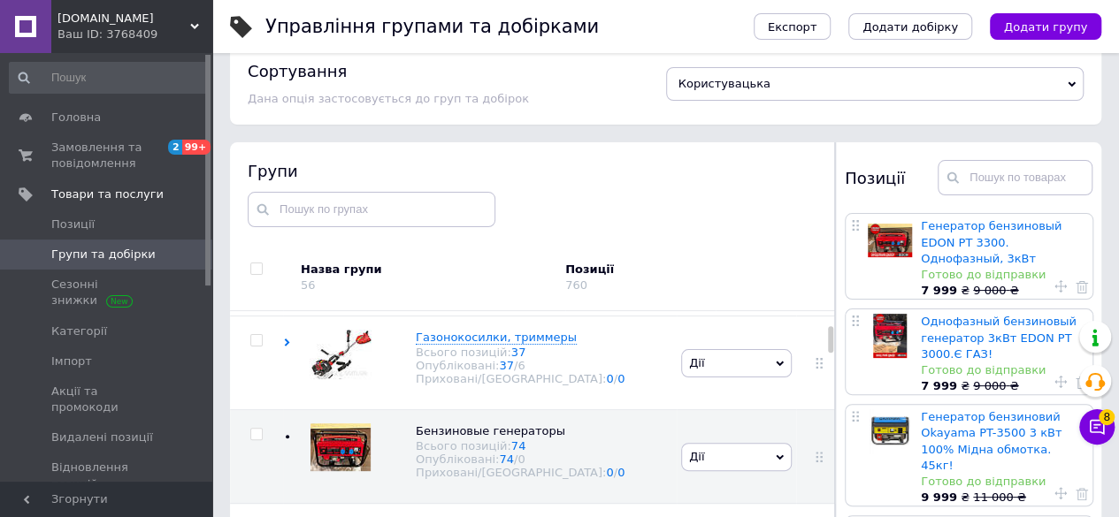
scroll to position [27, 0]
